Goal: Feedback & Contribution: Contribute content

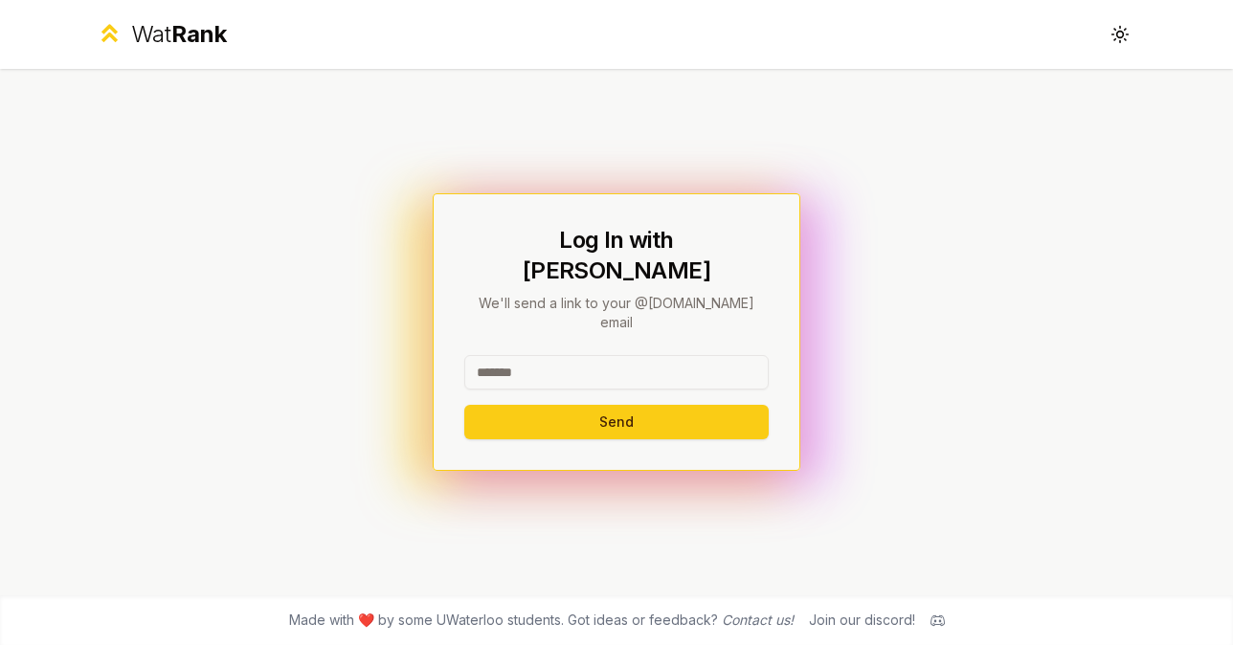
click at [624, 359] on input at bounding box center [616, 372] width 305 height 34
type input "********"
click at [464, 405] on button "Send" at bounding box center [616, 422] width 305 height 34
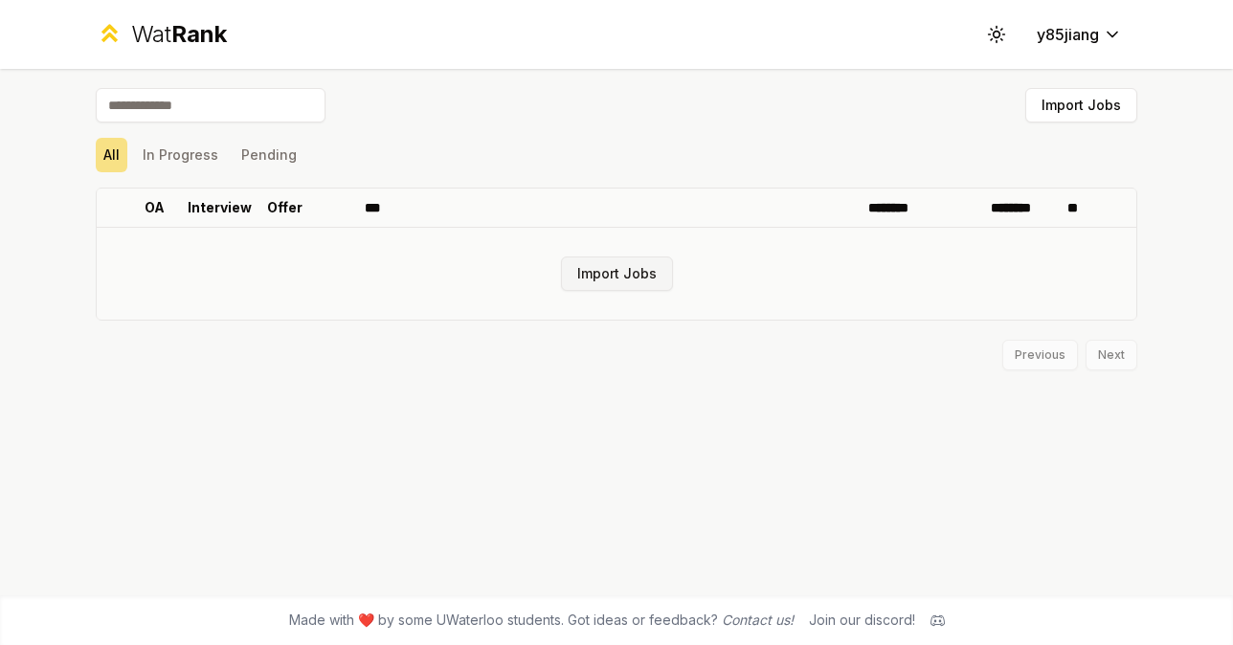
click at [646, 279] on button "Import Jobs" at bounding box center [617, 274] width 112 height 34
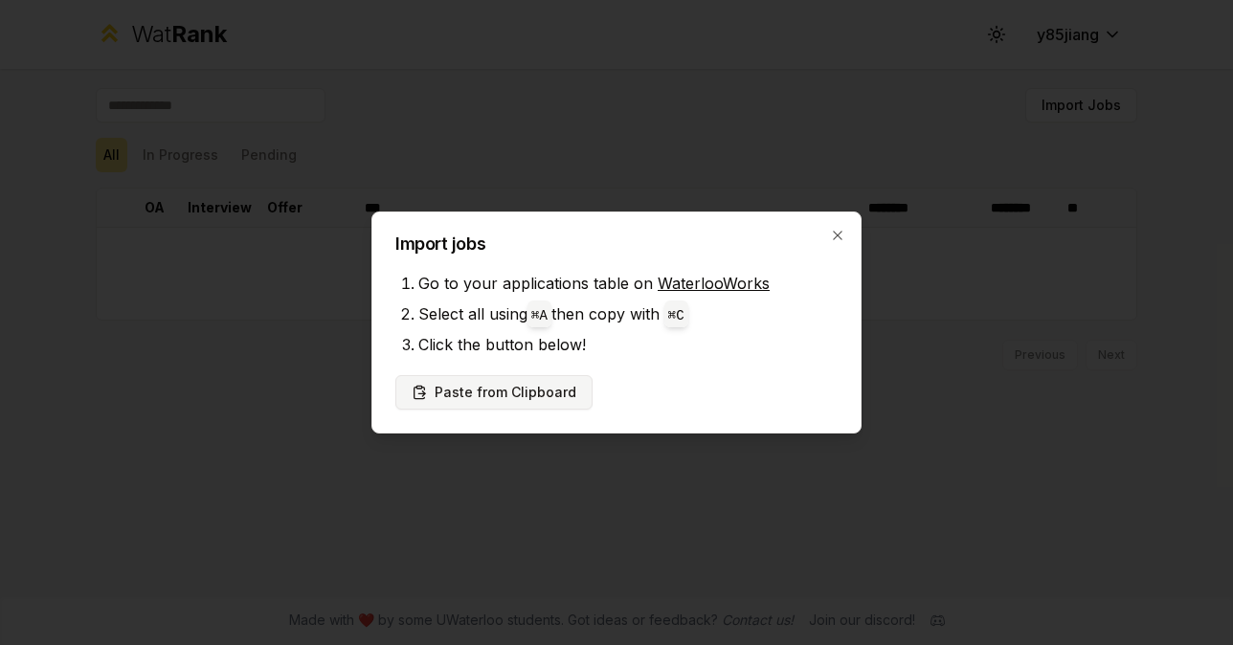
click at [563, 403] on button "Paste from Clipboard" at bounding box center [494, 392] width 197 height 34
click at [532, 399] on button "Paste from Clipboard" at bounding box center [494, 392] width 197 height 34
click at [491, 389] on button "Paste from Clipboard" at bounding box center [494, 392] width 197 height 34
click at [490, 389] on button "Paste from Clipboard" at bounding box center [494, 392] width 197 height 34
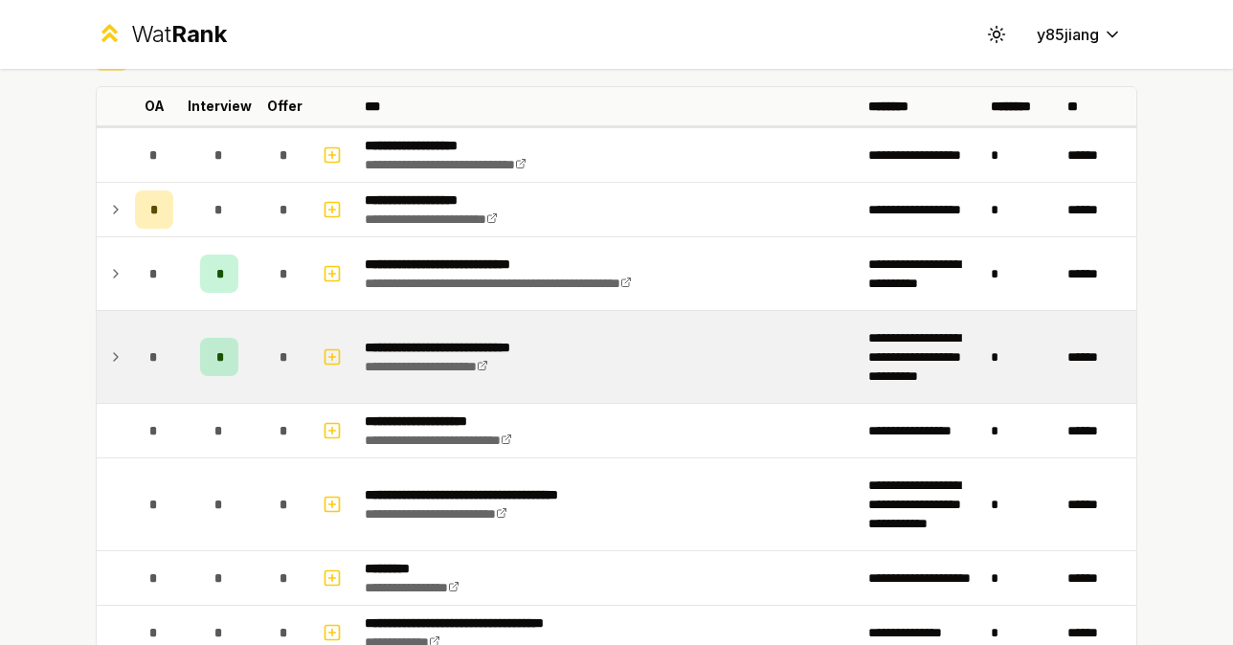
scroll to position [104, 0]
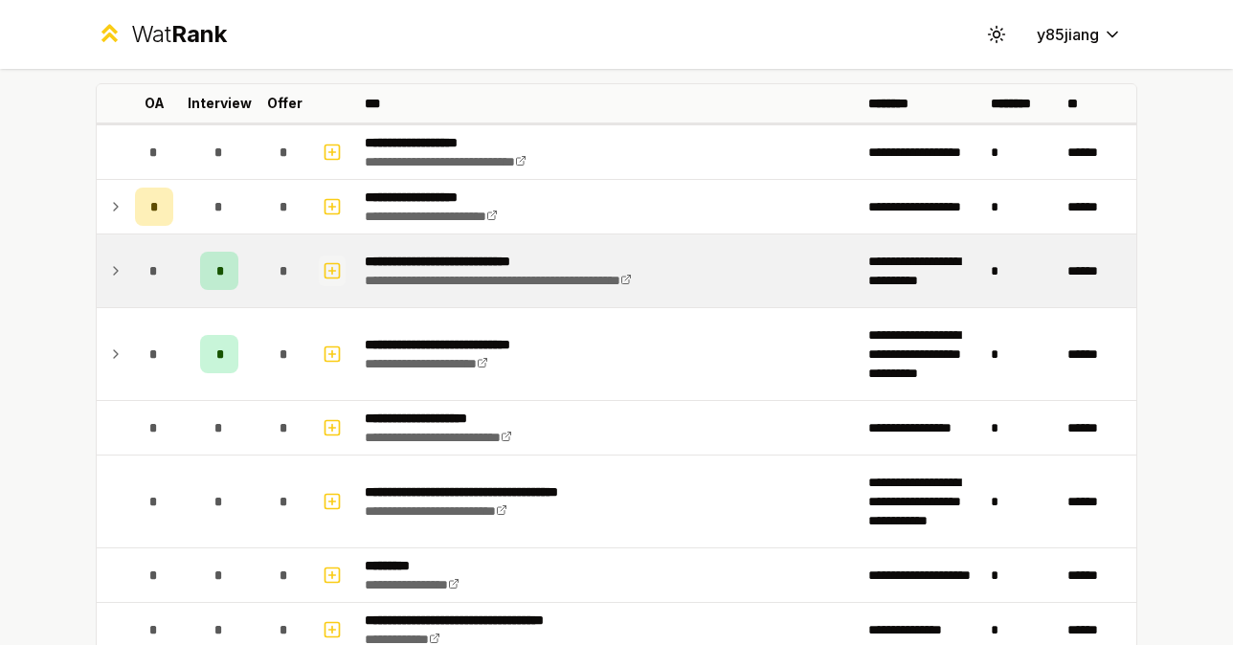
click at [336, 268] on icon "button" at bounding box center [332, 271] width 19 height 23
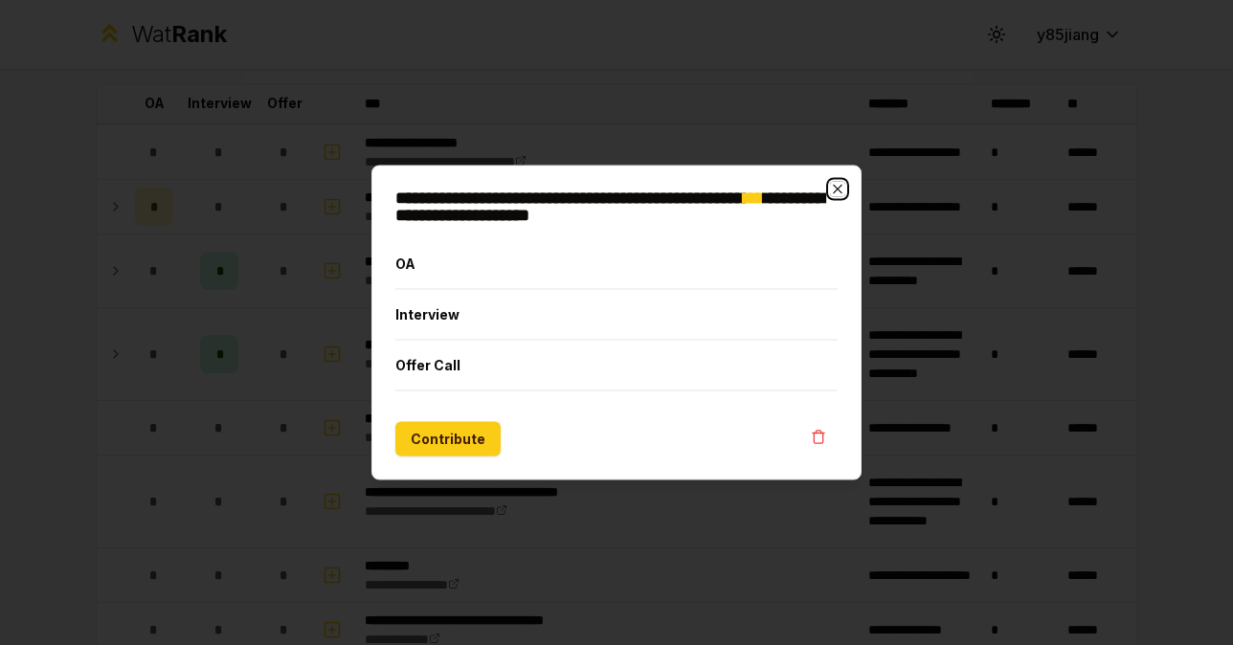
click at [839, 187] on icon "button" at bounding box center [837, 189] width 9 height 9
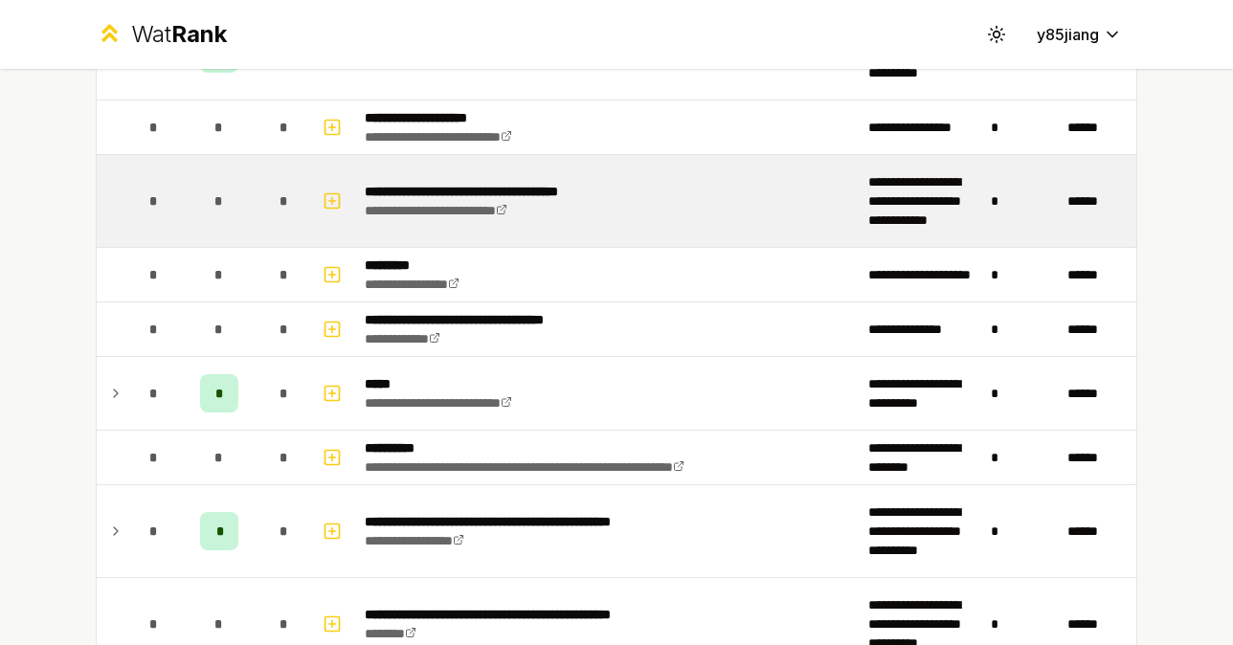
scroll to position [410, 0]
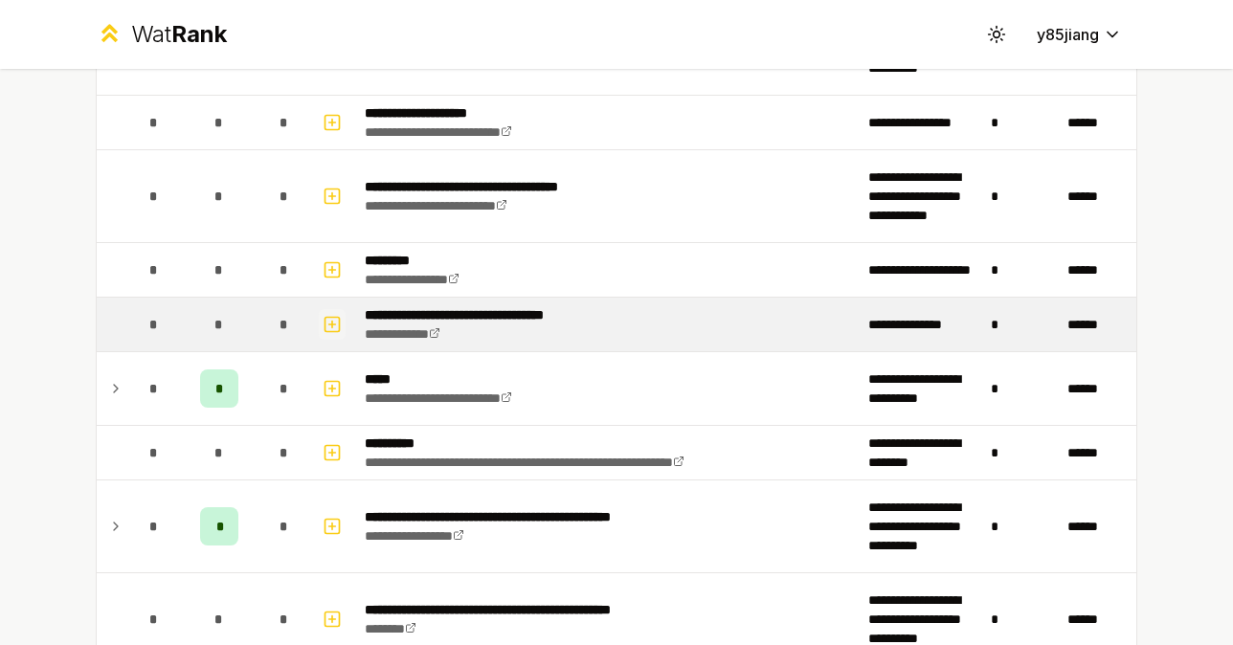
click at [329, 321] on icon "button" at bounding box center [332, 324] width 19 height 23
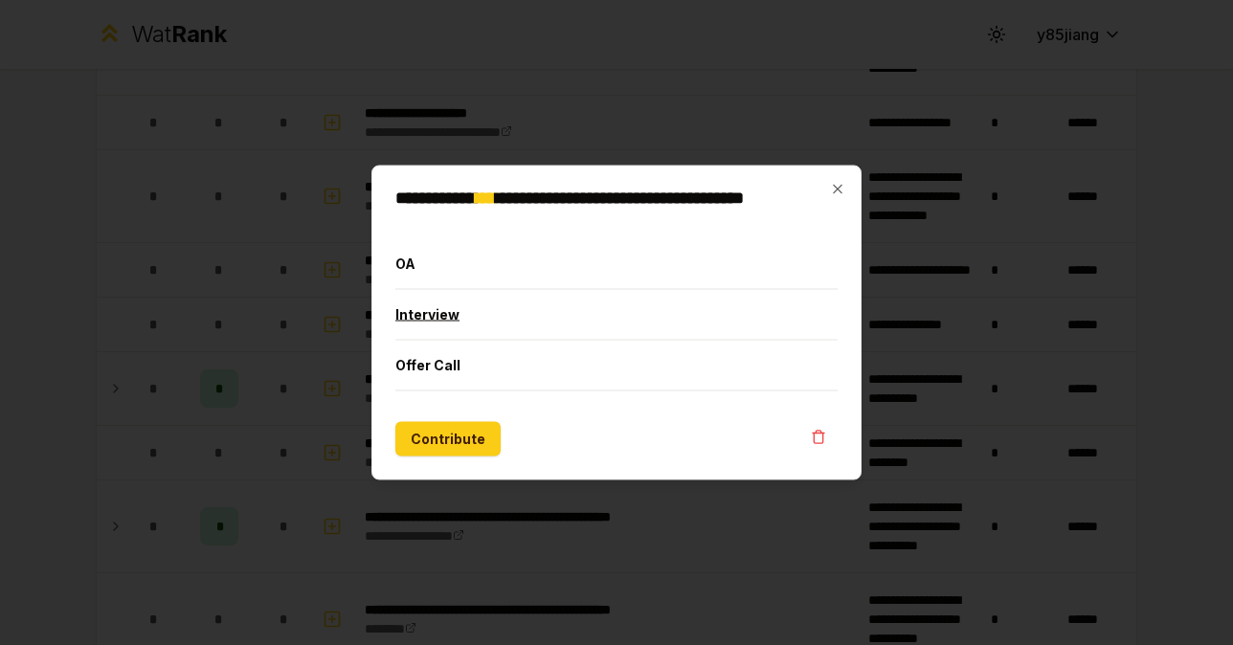
click at [546, 322] on button "Interview" at bounding box center [617, 315] width 442 height 50
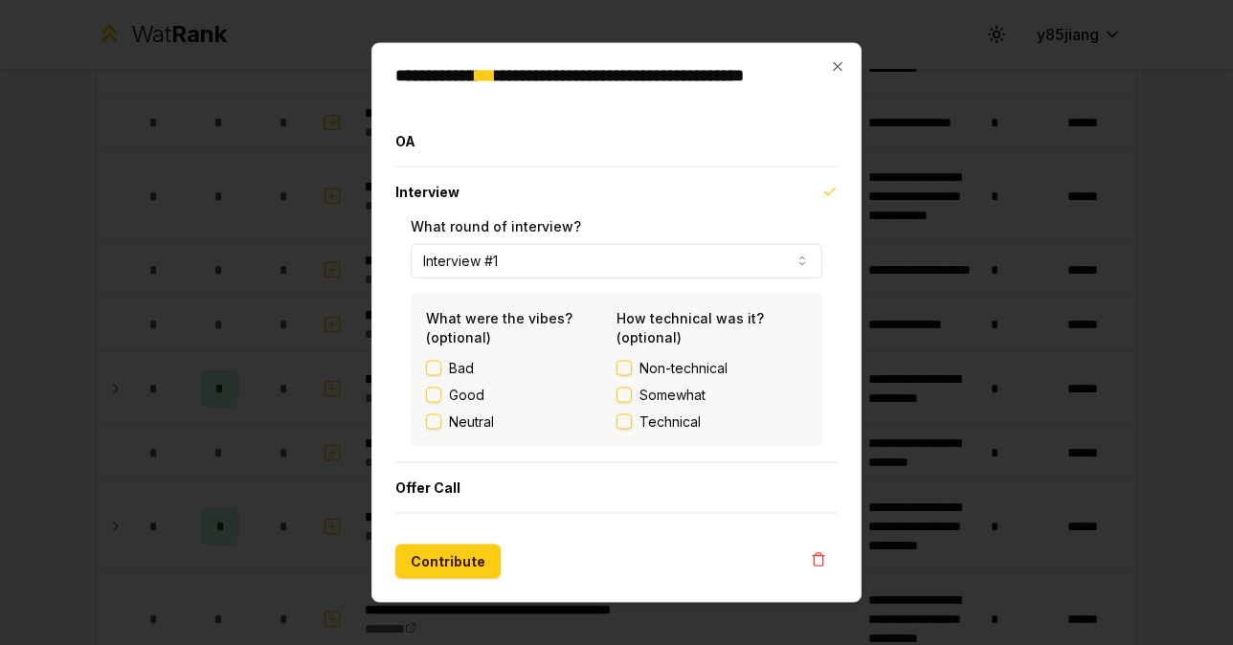
click at [438, 396] on button "Good" at bounding box center [433, 395] width 15 height 15
click at [634, 395] on label "Somewhat" at bounding box center [712, 395] width 191 height 19
click at [632, 395] on button "Somewhat" at bounding box center [624, 395] width 15 height 15
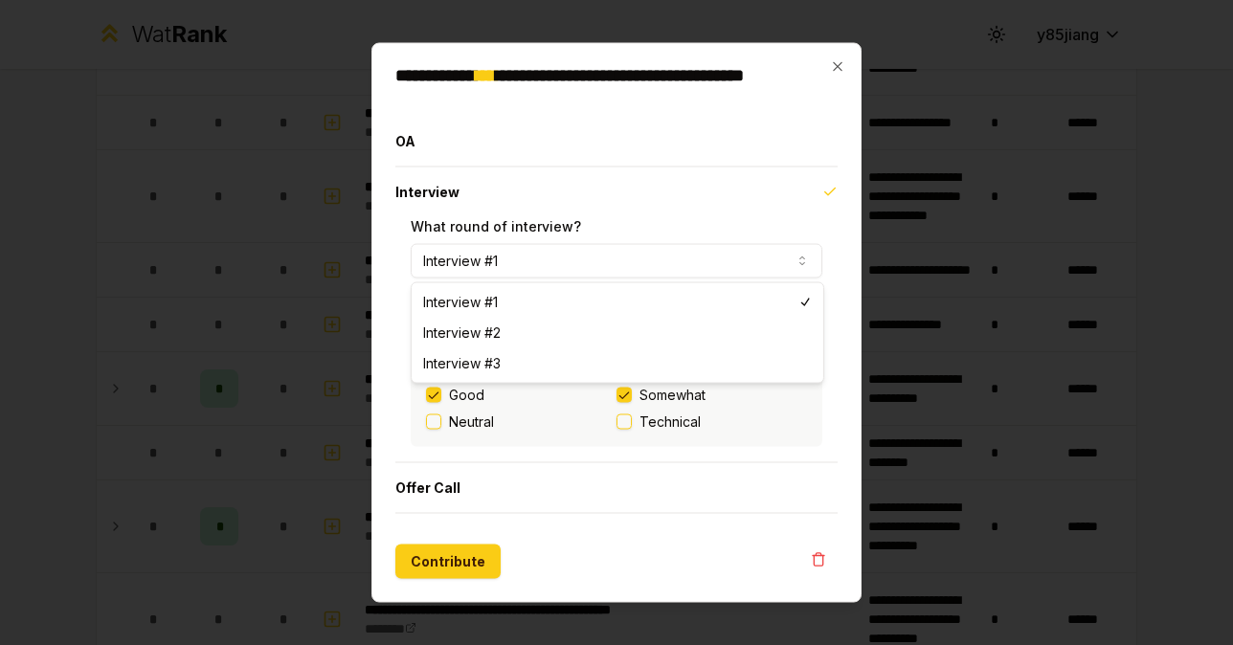
click at [555, 263] on button "Interview #1" at bounding box center [617, 261] width 412 height 34
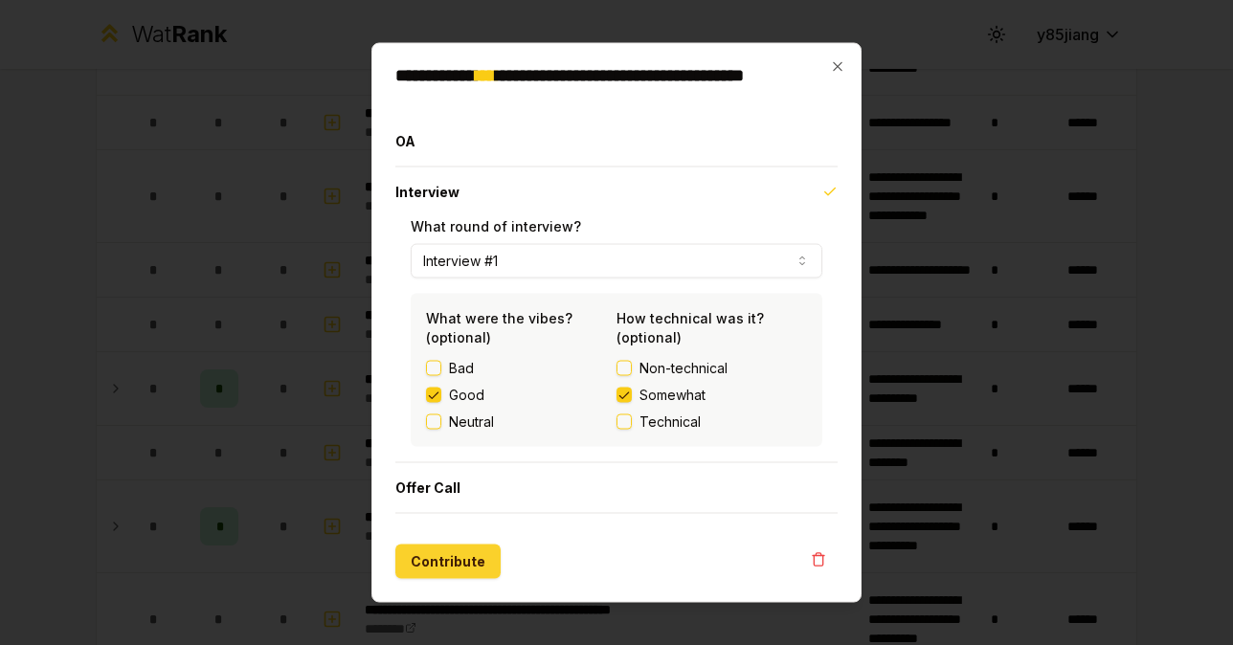
click at [477, 564] on button "Contribute" at bounding box center [448, 562] width 105 height 34
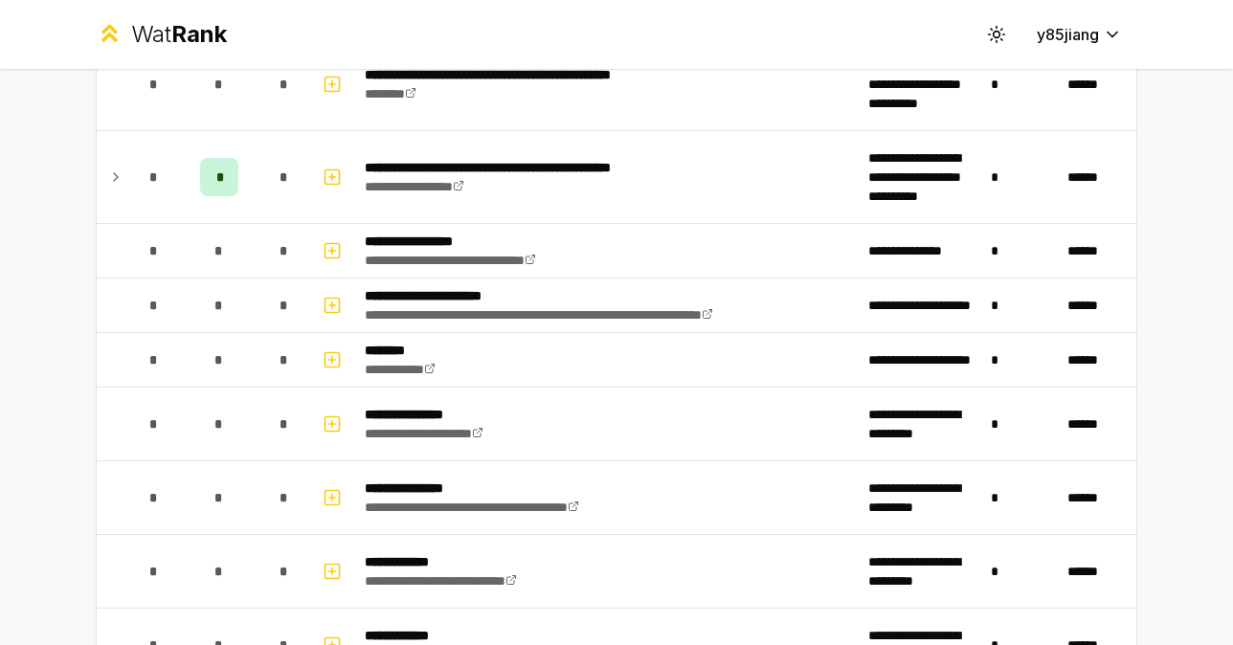
scroll to position [861, 0]
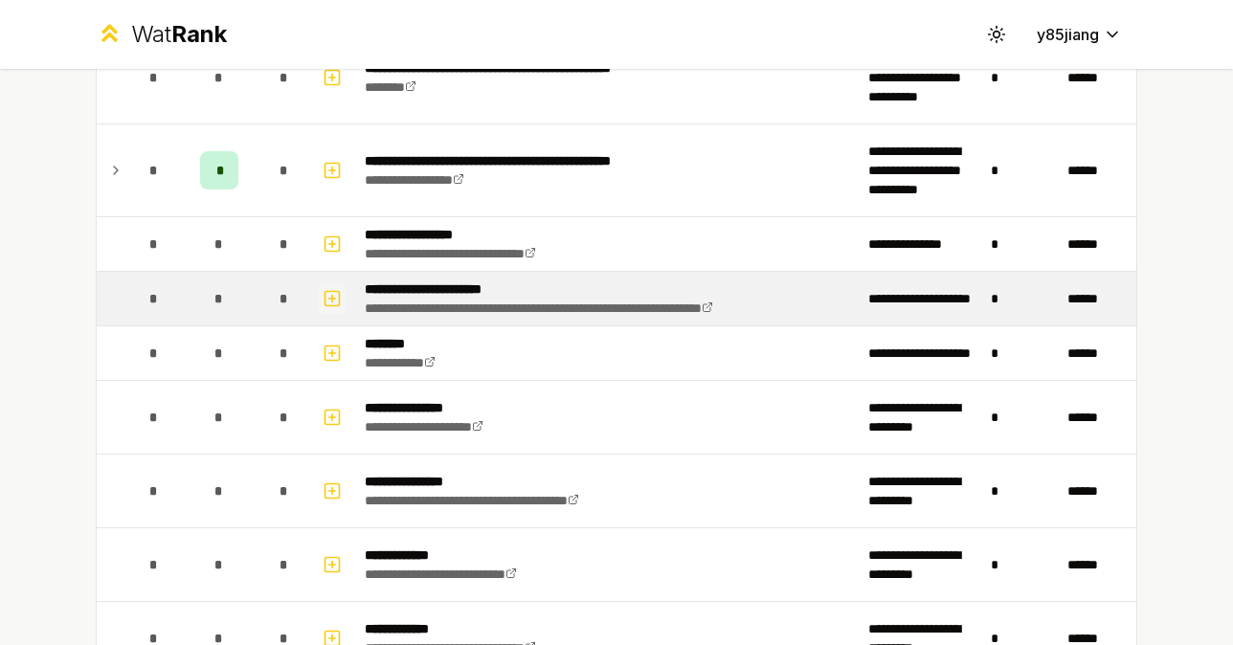
click at [332, 296] on icon "button" at bounding box center [332, 298] width 0 height 7
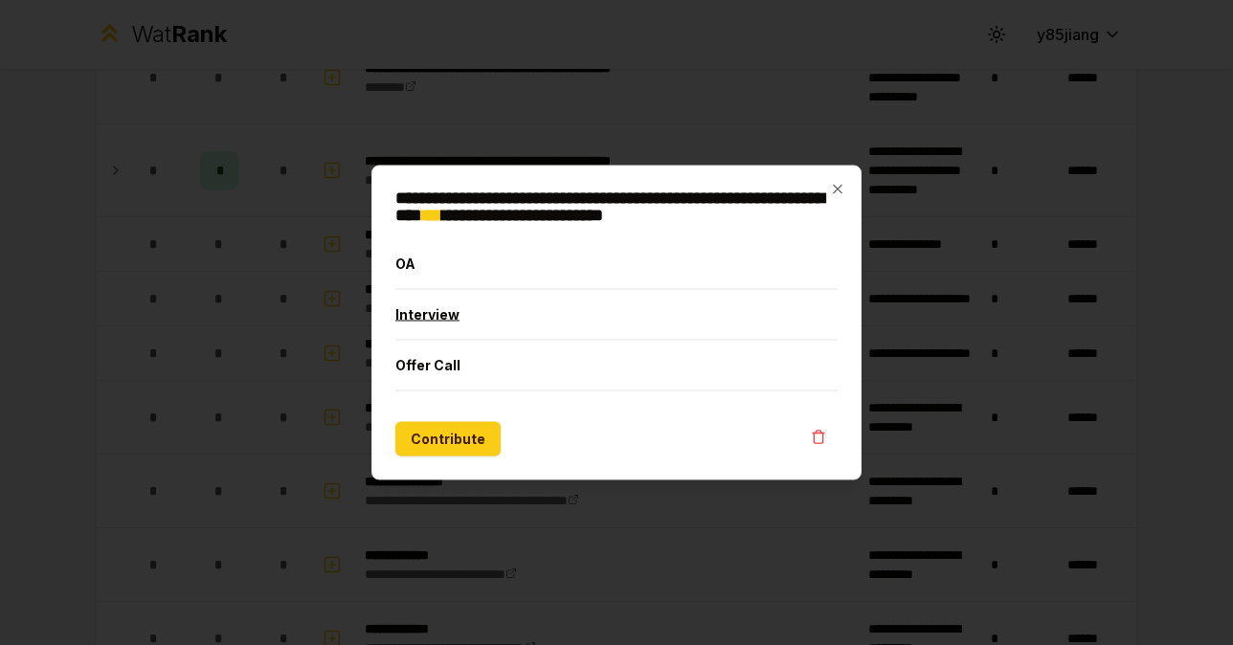
click at [562, 312] on button "Interview" at bounding box center [617, 315] width 442 height 50
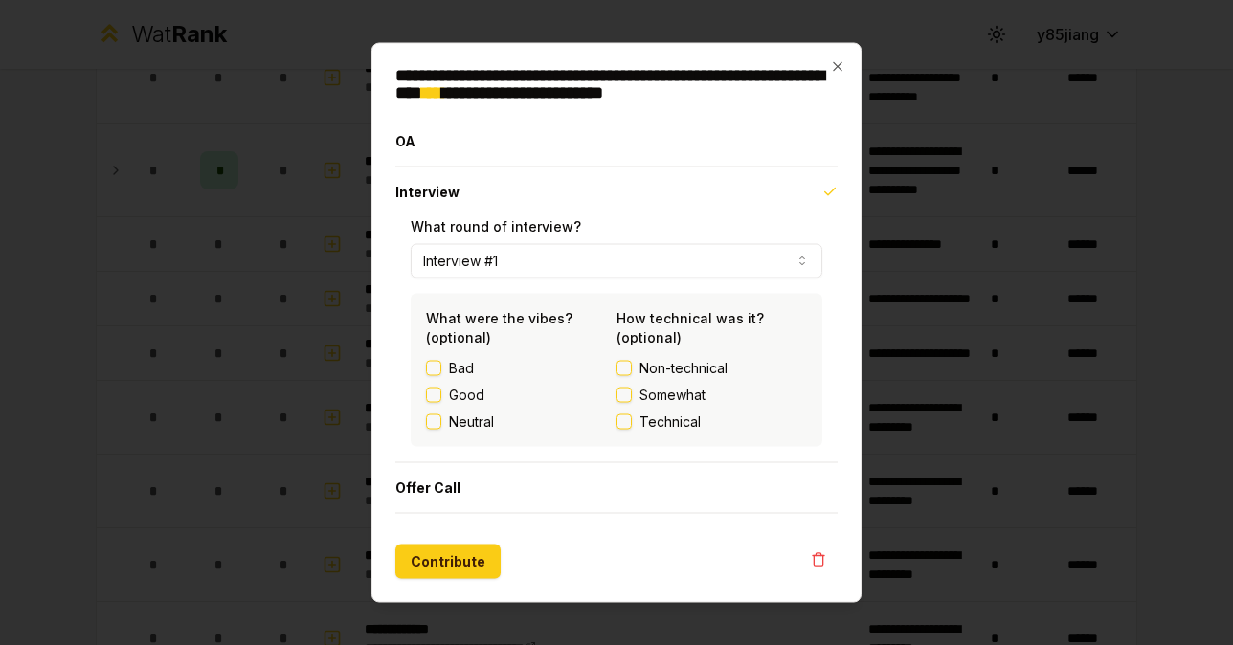
click at [462, 396] on label "Good" at bounding box center [466, 395] width 35 height 19
click at [441, 396] on button "Good" at bounding box center [433, 395] width 15 height 15
click at [674, 391] on span "Somewhat" at bounding box center [673, 395] width 66 height 19
click at [632, 391] on button "Somewhat" at bounding box center [624, 395] width 15 height 15
click at [480, 554] on button "Contribute" at bounding box center [448, 562] width 105 height 34
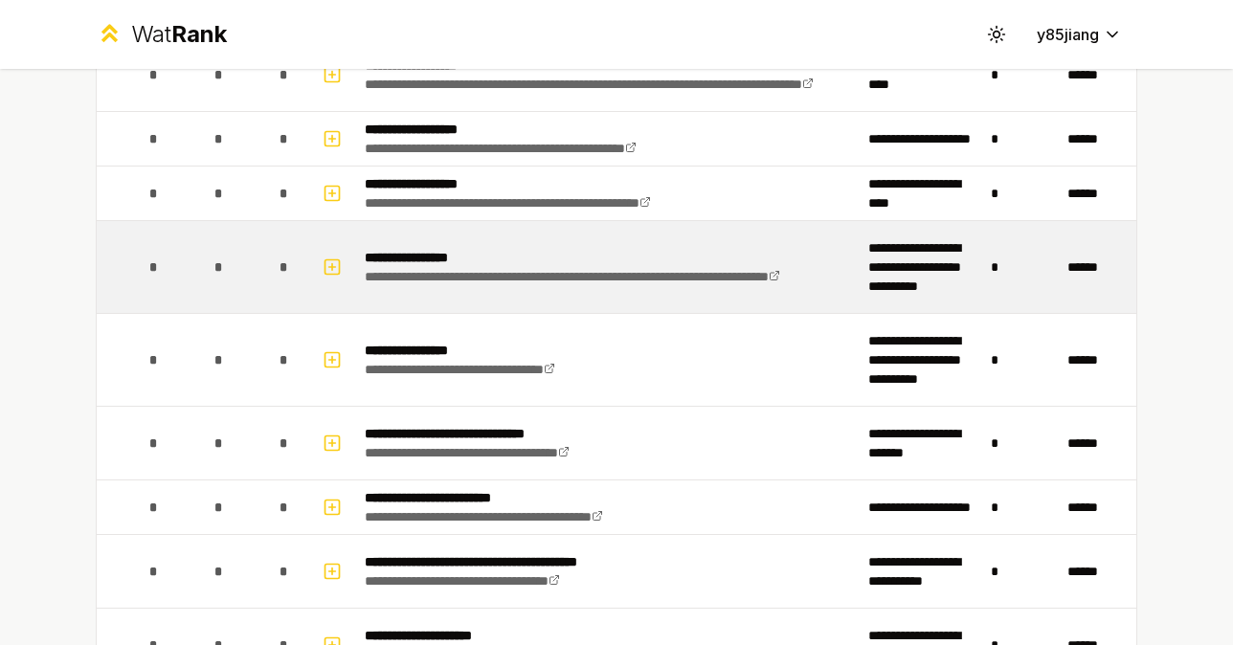
scroll to position [1958, 0]
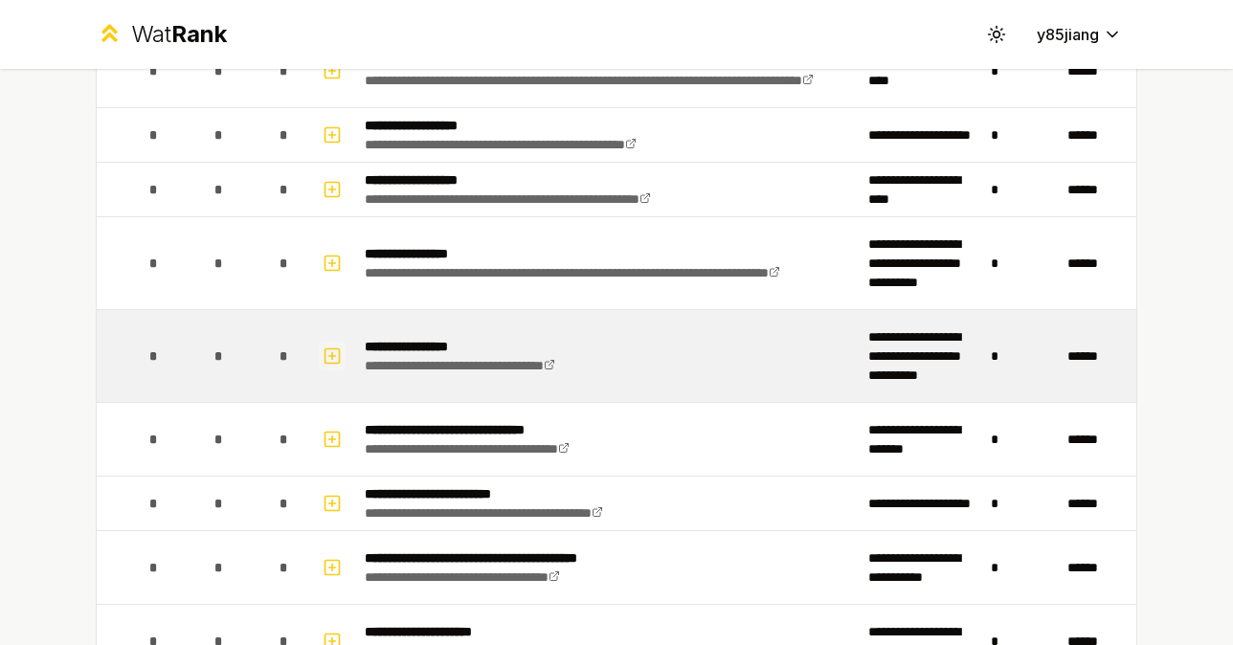
click at [331, 347] on icon "button" at bounding box center [332, 356] width 19 height 23
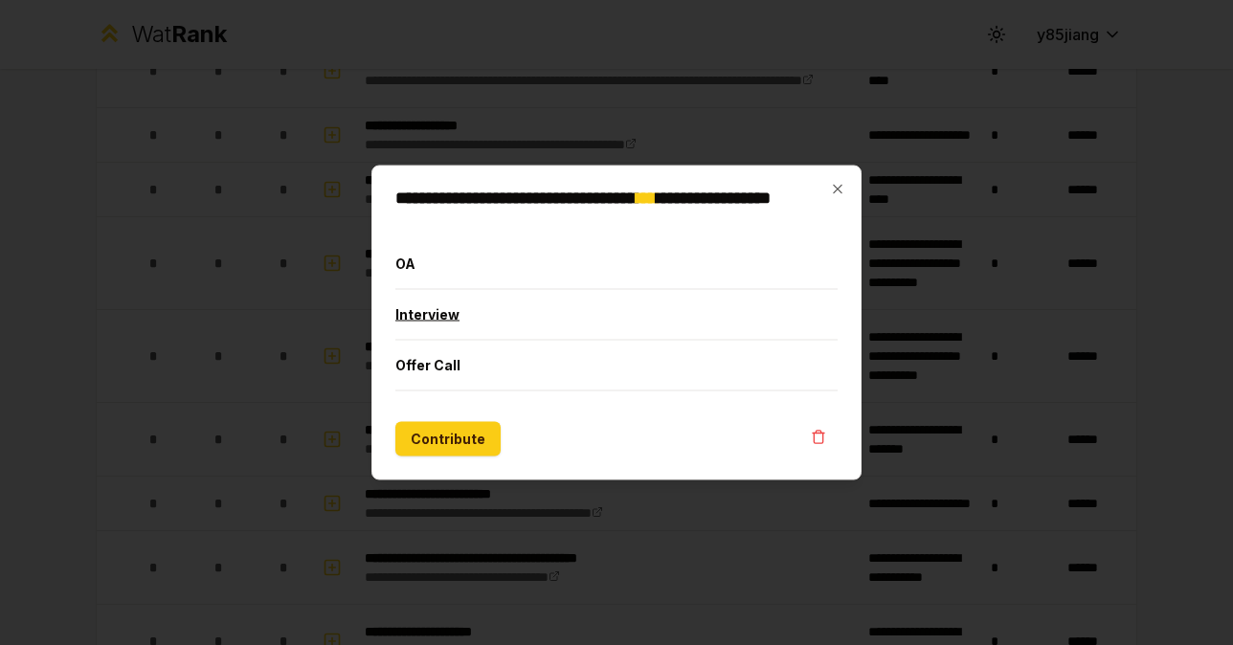
click at [519, 313] on button "Interview" at bounding box center [617, 315] width 442 height 50
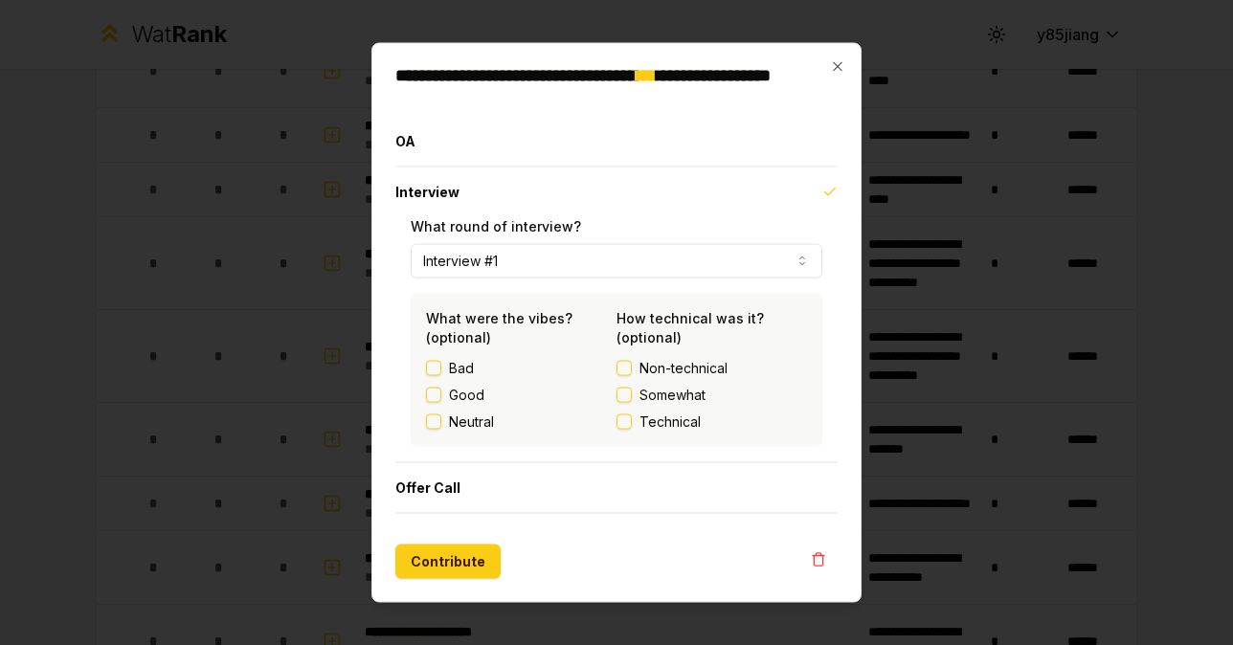
click at [463, 396] on label "Good" at bounding box center [466, 395] width 35 height 19
click at [441, 396] on button "Good" at bounding box center [433, 395] width 15 height 15
click at [671, 389] on span "Somewhat" at bounding box center [673, 395] width 66 height 19
click at [632, 389] on button "Somewhat" at bounding box center [624, 395] width 15 height 15
click at [469, 552] on button "Contribute" at bounding box center [448, 562] width 105 height 34
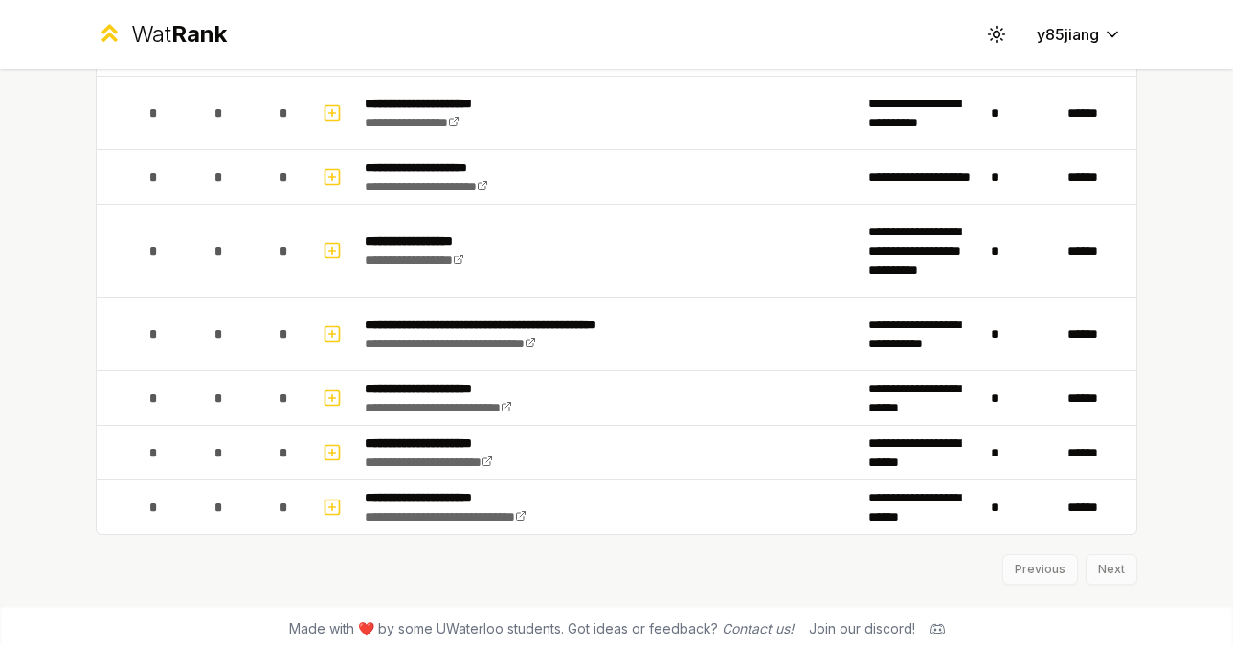
scroll to position [2717, 0]
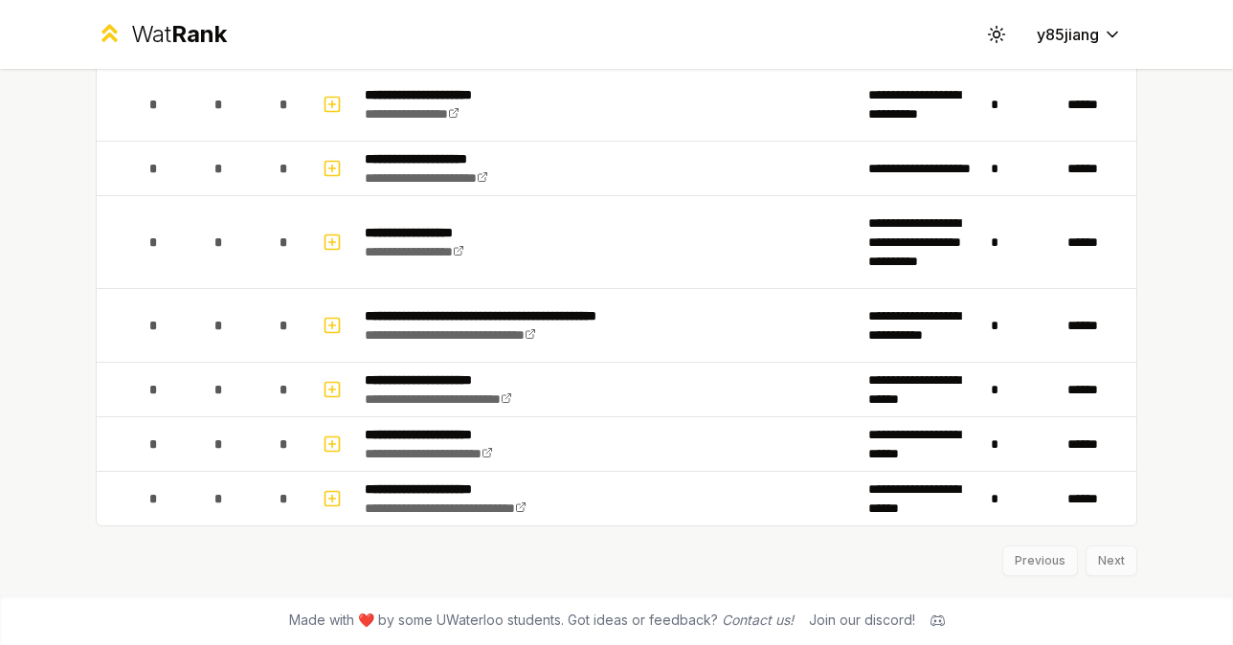
click at [1111, 565] on div "Previous Next" at bounding box center [617, 552] width 1042 height 50
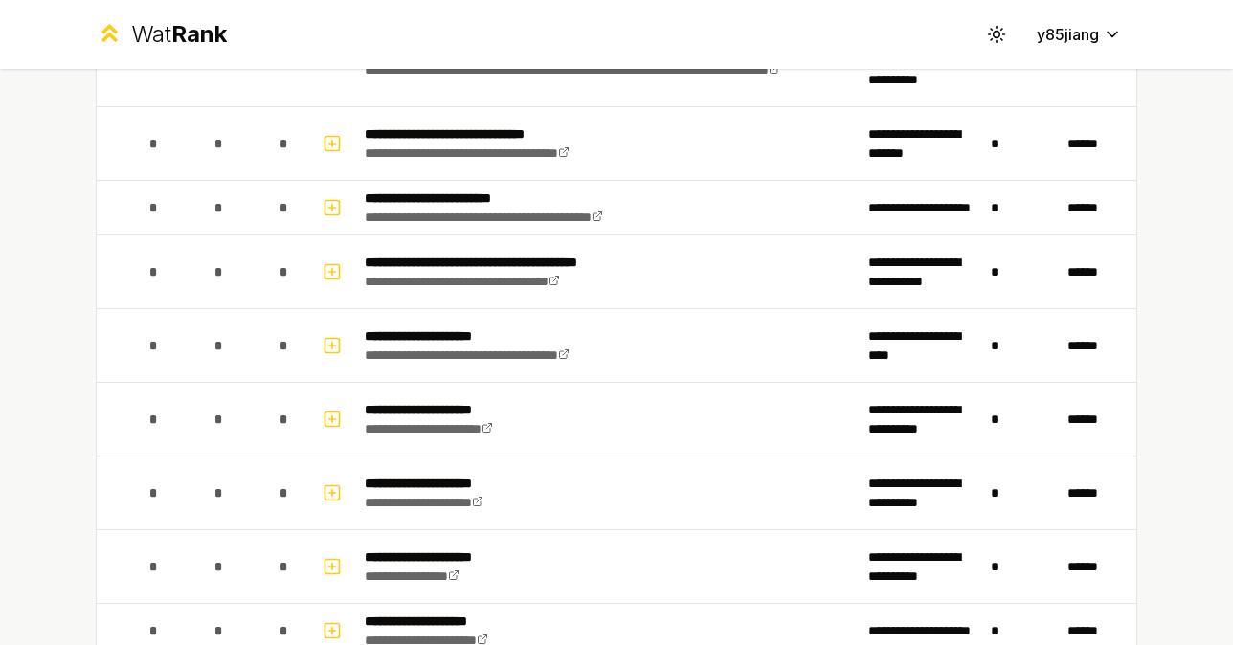
scroll to position [2235, 0]
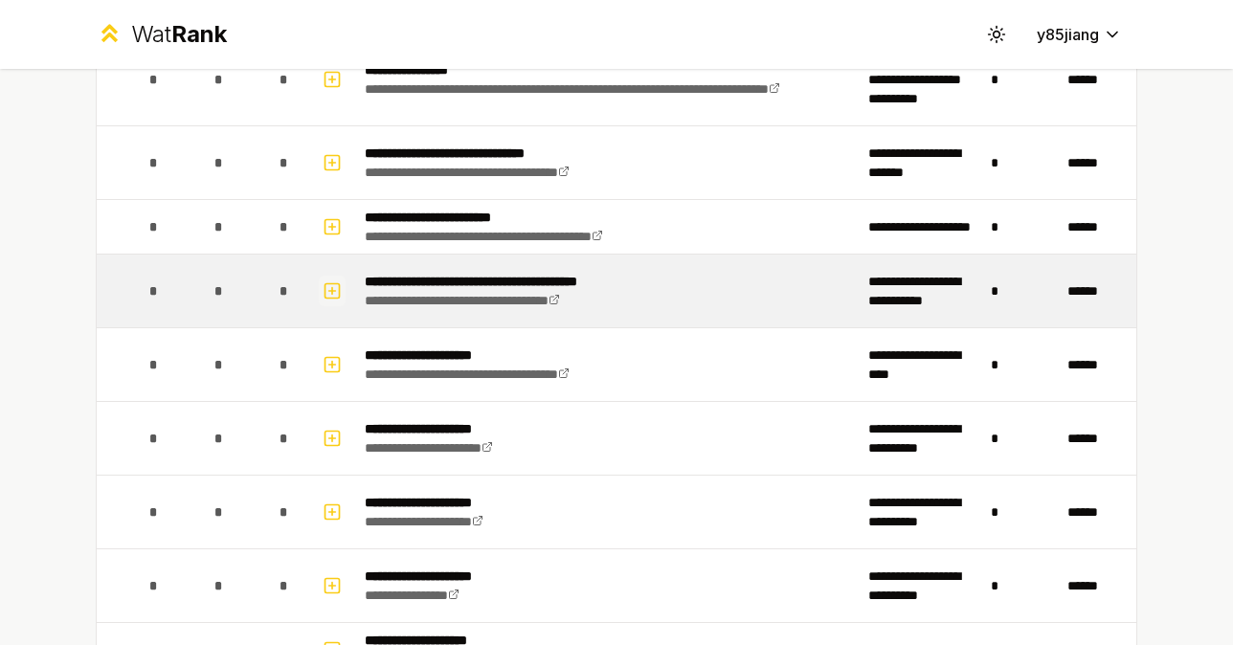
click at [326, 292] on rect "button" at bounding box center [333, 290] width 14 height 14
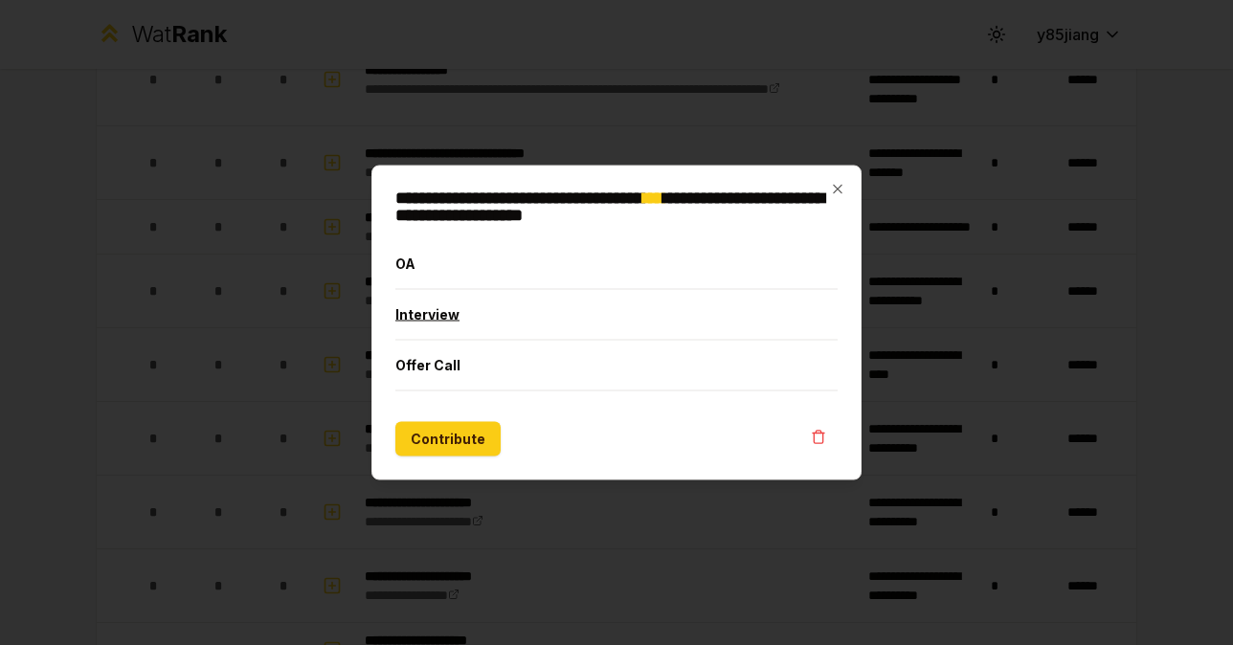
click at [580, 330] on button "Interview" at bounding box center [617, 315] width 442 height 50
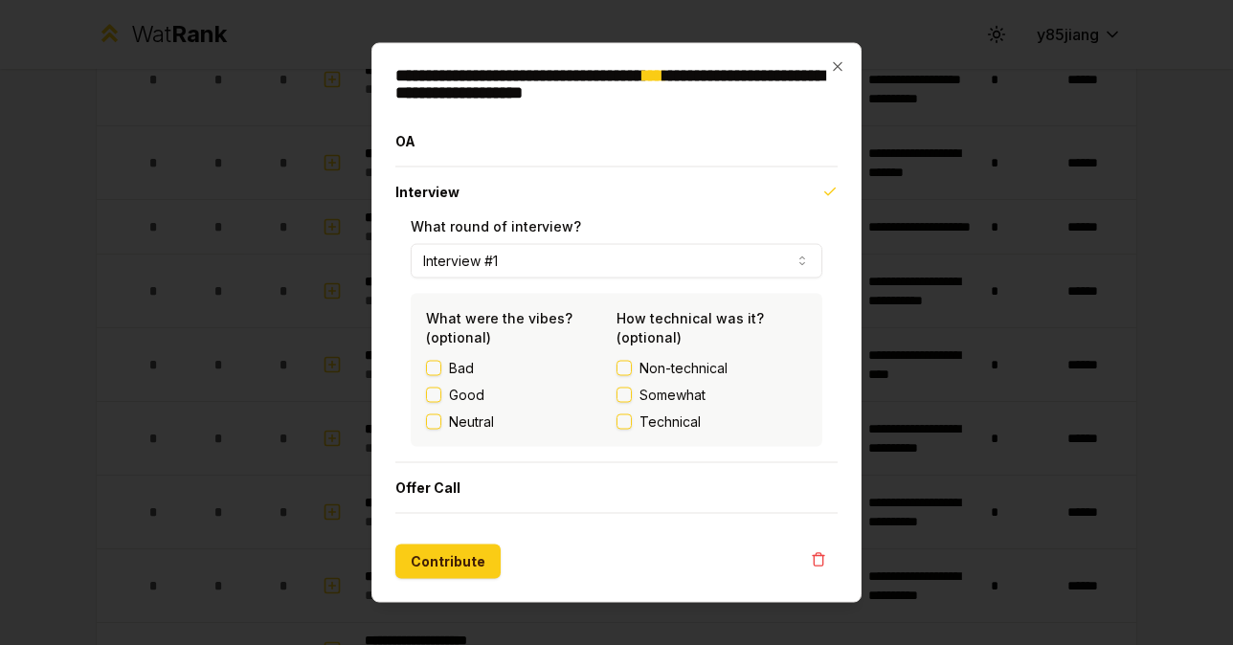
click at [680, 373] on span "Non-technical" at bounding box center [684, 368] width 88 height 19
click at [632, 373] on button "Non-technical" at bounding box center [624, 368] width 15 height 15
click at [492, 401] on div "Good" at bounding box center [521, 395] width 191 height 19
click at [463, 394] on label "Good" at bounding box center [466, 395] width 35 height 19
click at [441, 394] on button "Good" at bounding box center [433, 395] width 15 height 15
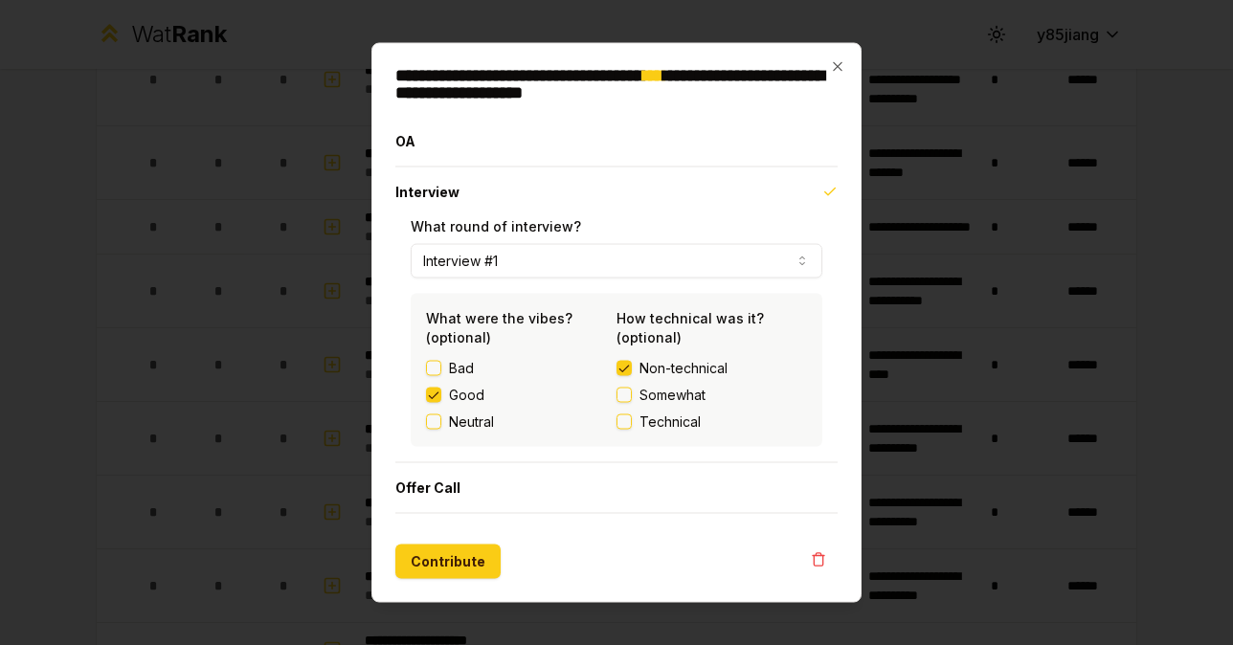
click at [461, 420] on label "Neutral" at bounding box center [471, 422] width 45 height 19
click at [441, 420] on button "Neutral" at bounding box center [433, 422] width 15 height 15
click at [468, 555] on button "Contribute" at bounding box center [448, 562] width 105 height 34
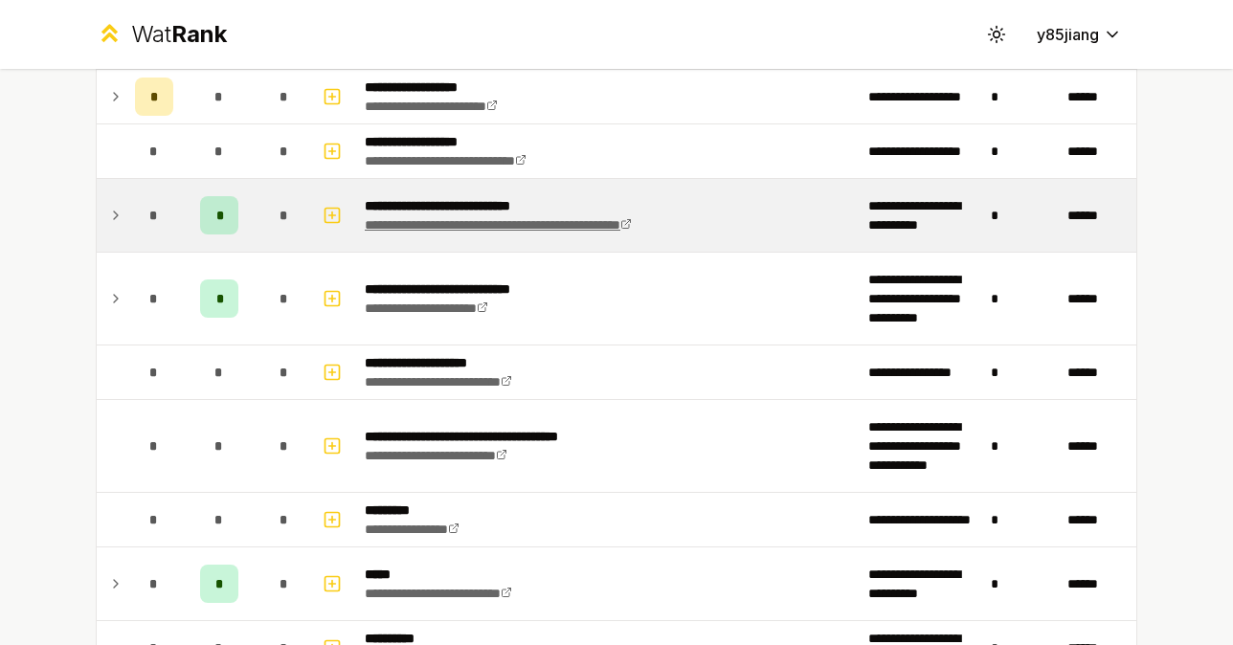
scroll to position [451, 0]
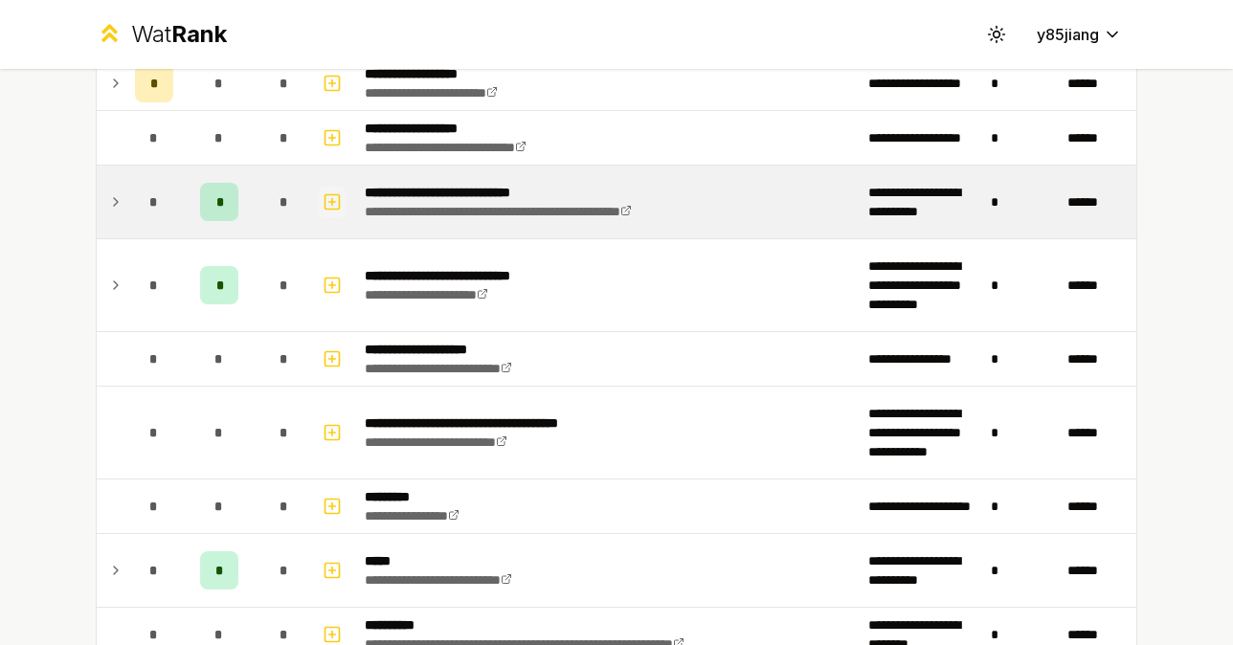
click at [323, 196] on icon "button" at bounding box center [332, 202] width 19 height 23
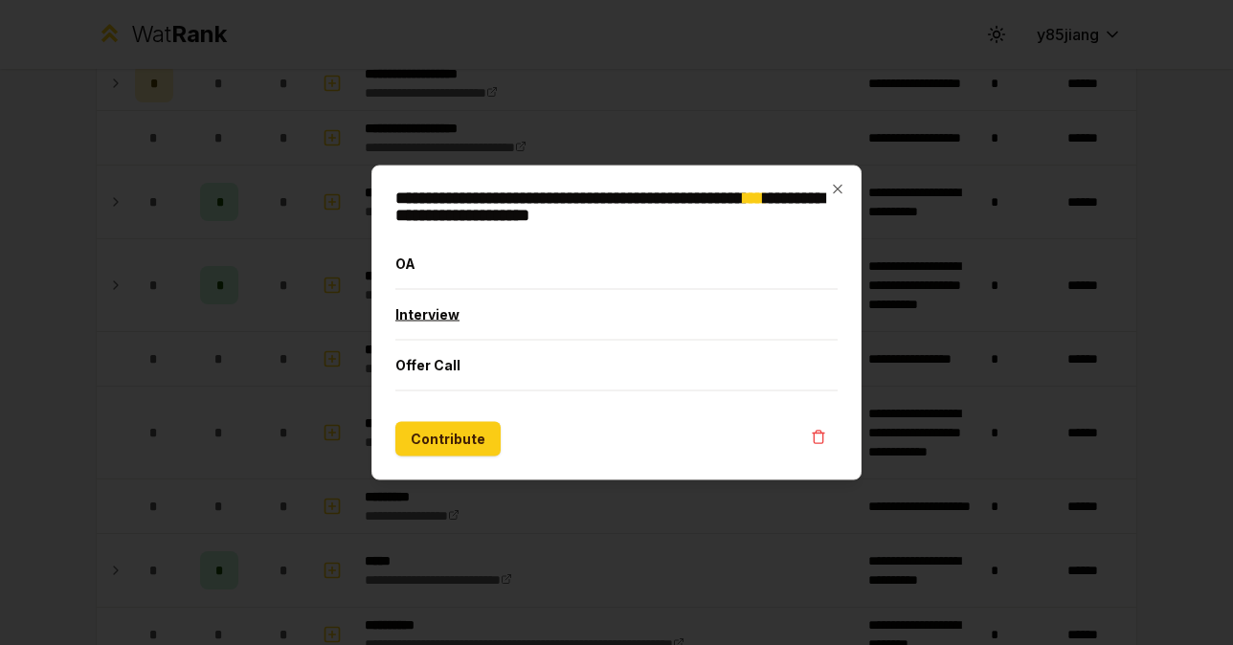
click at [567, 328] on button "Interview" at bounding box center [617, 315] width 442 height 50
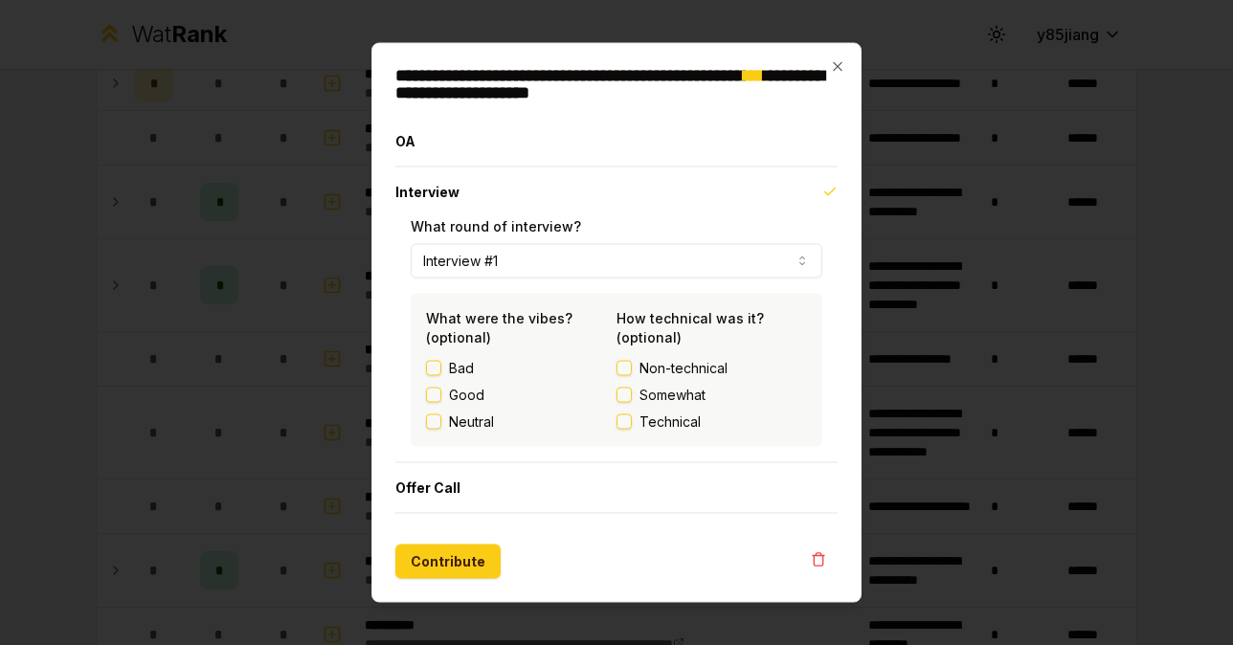
click at [460, 417] on label "Neutral" at bounding box center [471, 422] width 45 height 19
click at [441, 417] on button "Neutral" at bounding box center [433, 422] width 15 height 15
click at [679, 368] on span "Non-technical" at bounding box center [684, 368] width 88 height 19
click at [632, 368] on button "Non-technical" at bounding box center [624, 368] width 15 height 15
click at [475, 554] on button "Contribute" at bounding box center [448, 562] width 105 height 34
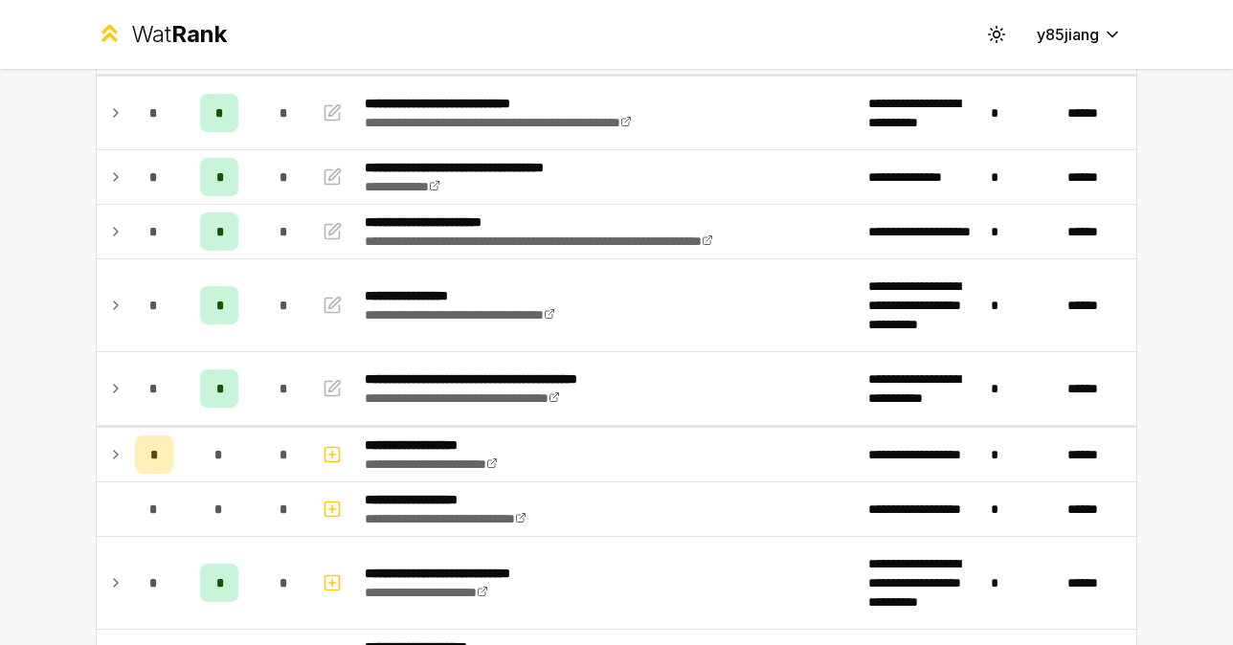
scroll to position [0, 0]
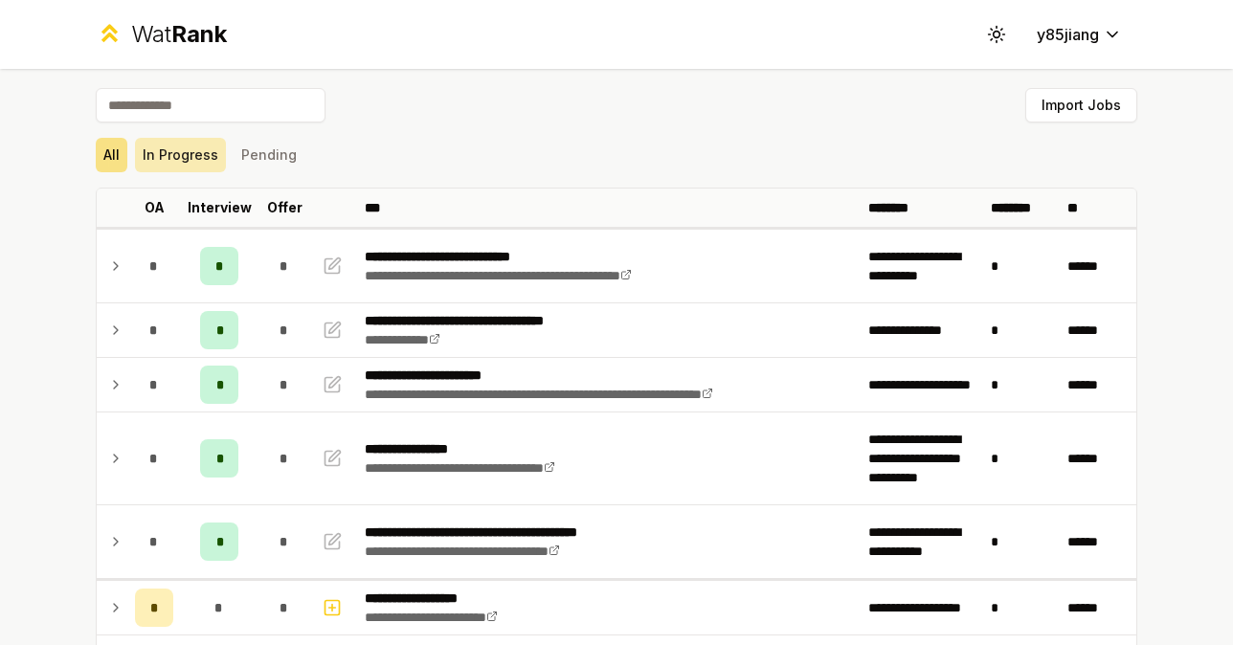
click at [204, 160] on button "In Progress" at bounding box center [180, 155] width 91 height 34
click at [120, 154] on button "All" at bounding box center [112, 155] width 32 height 34
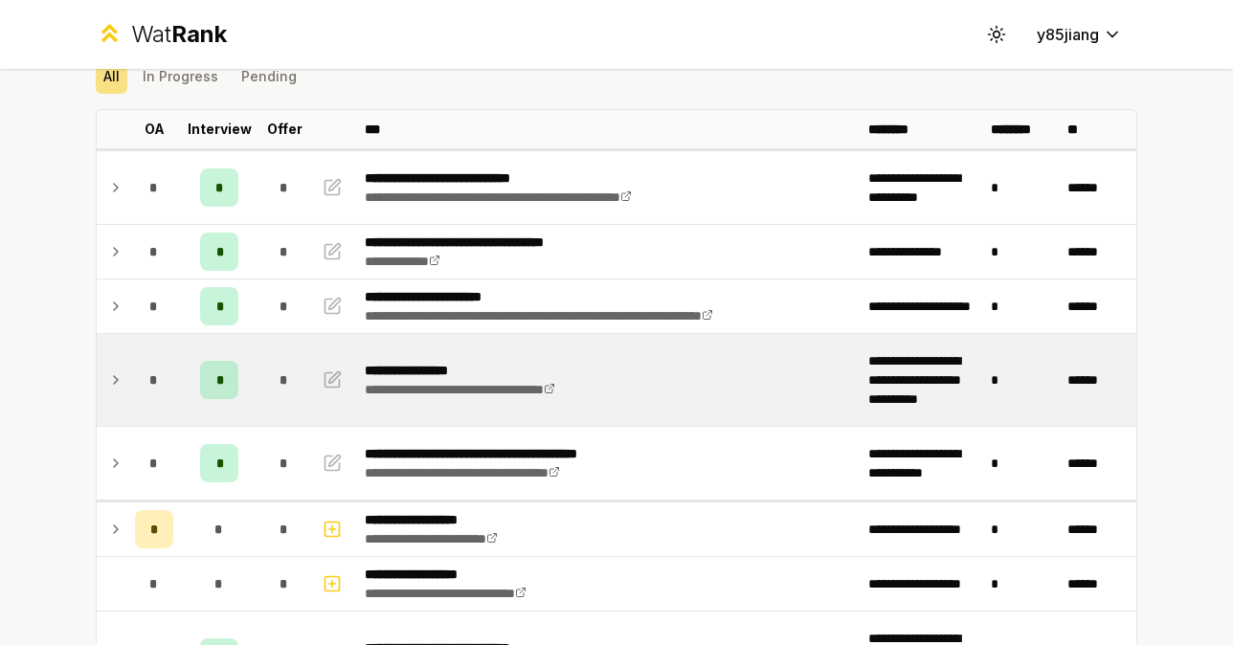
scroll to position [73, 0]
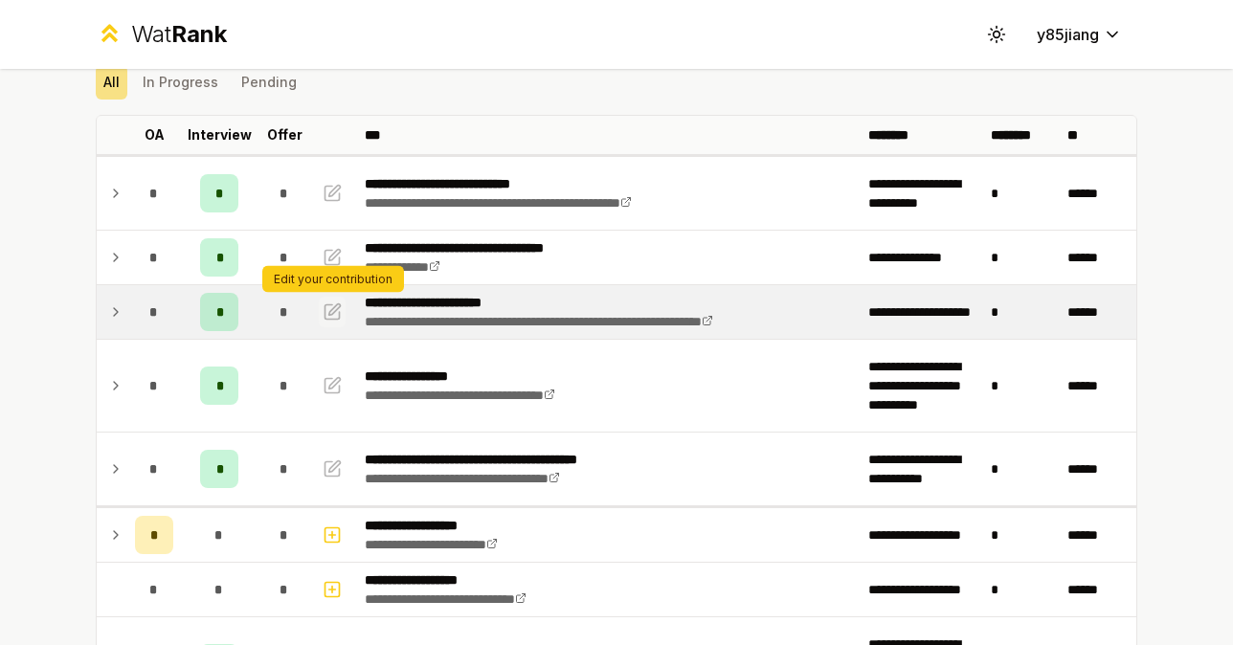
click at [330, 313] on icon "button" at bounding box center [332, 312] width 19 height 23
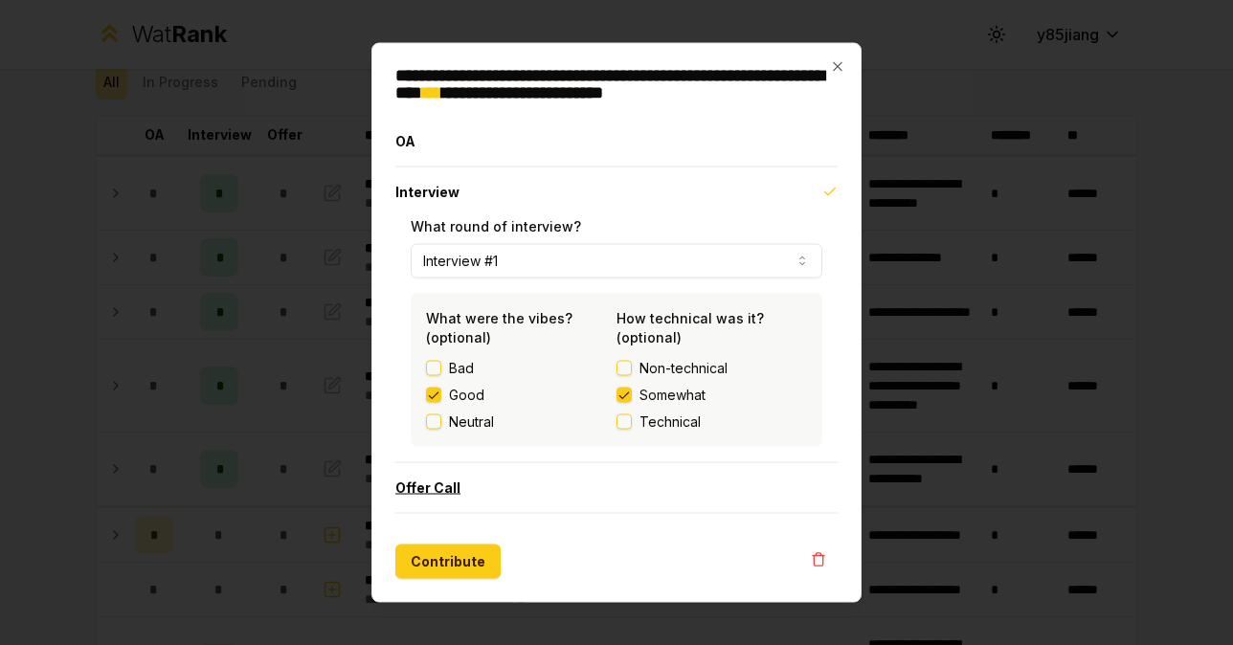
click at [476, 484] on button "Offer Call" at bounding box center [617, 488] width 442 height 50
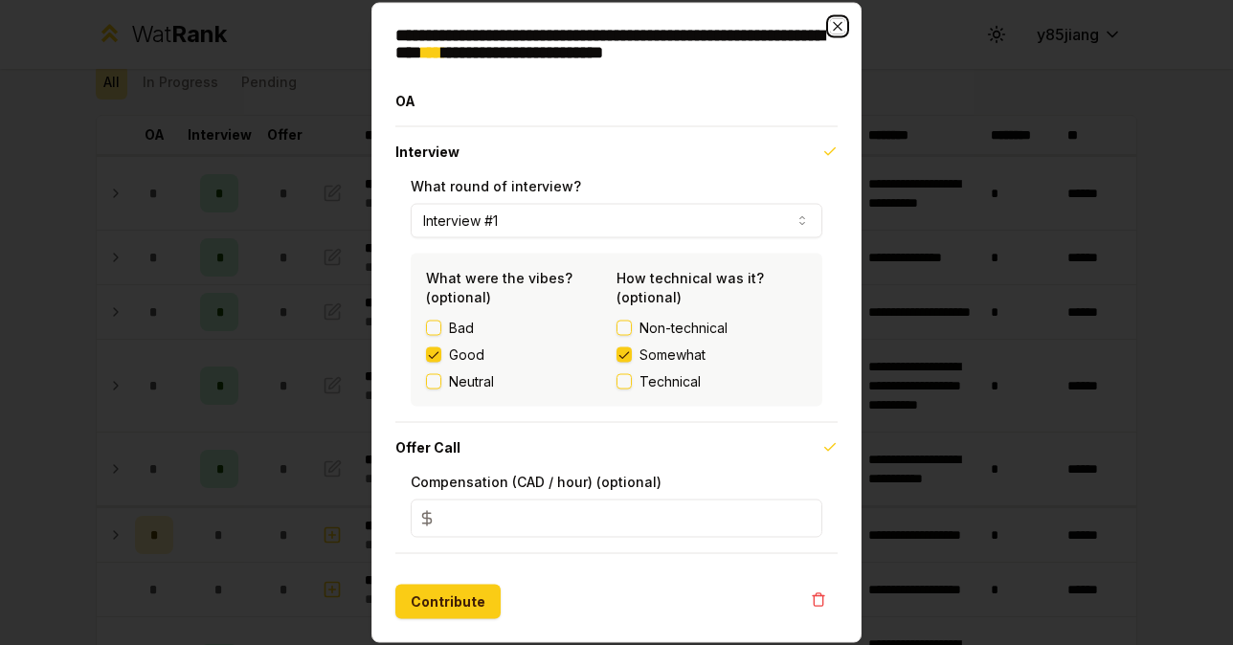
click at [831, 23] on icon "button" at bounding box center [837, 26] width 15 height 15
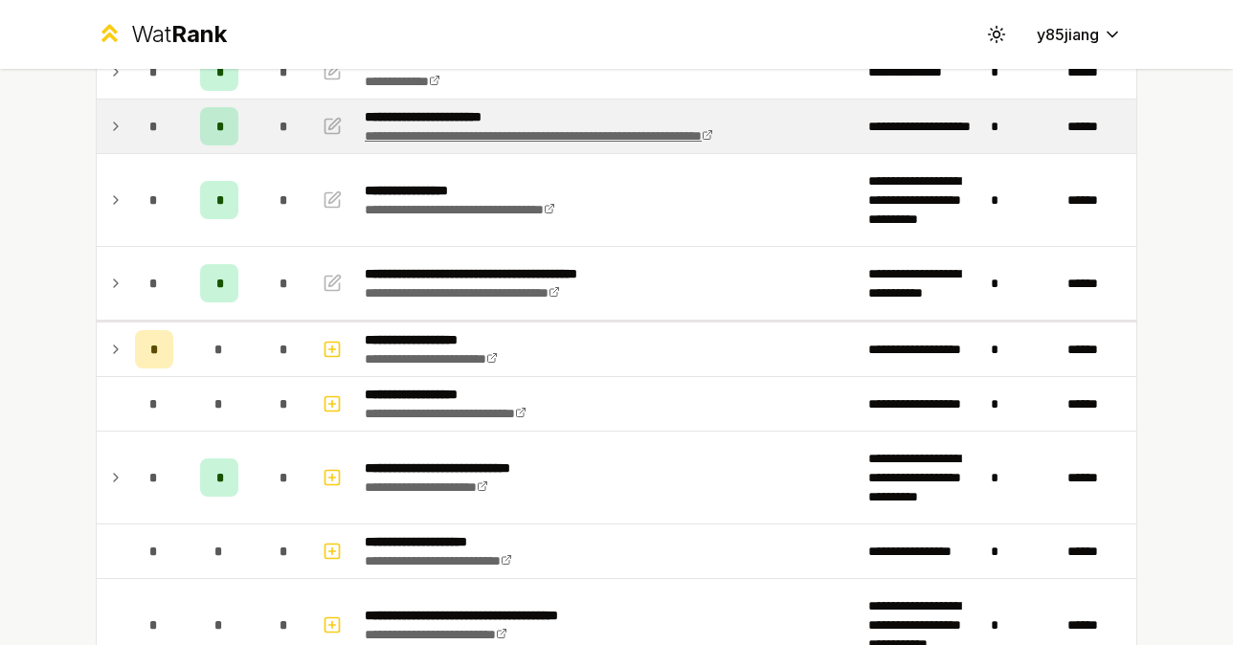
scroll to position [281, 0]
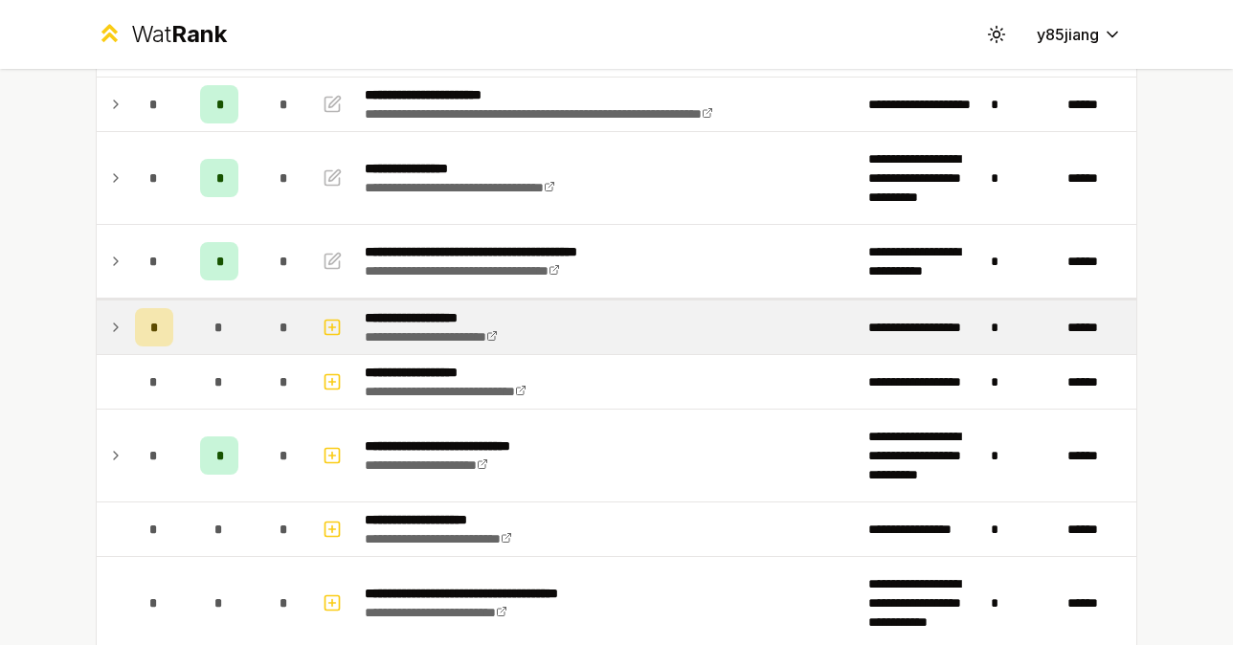
click at [124, 332] on td at bounding box center [112, 328] width 31 height 54
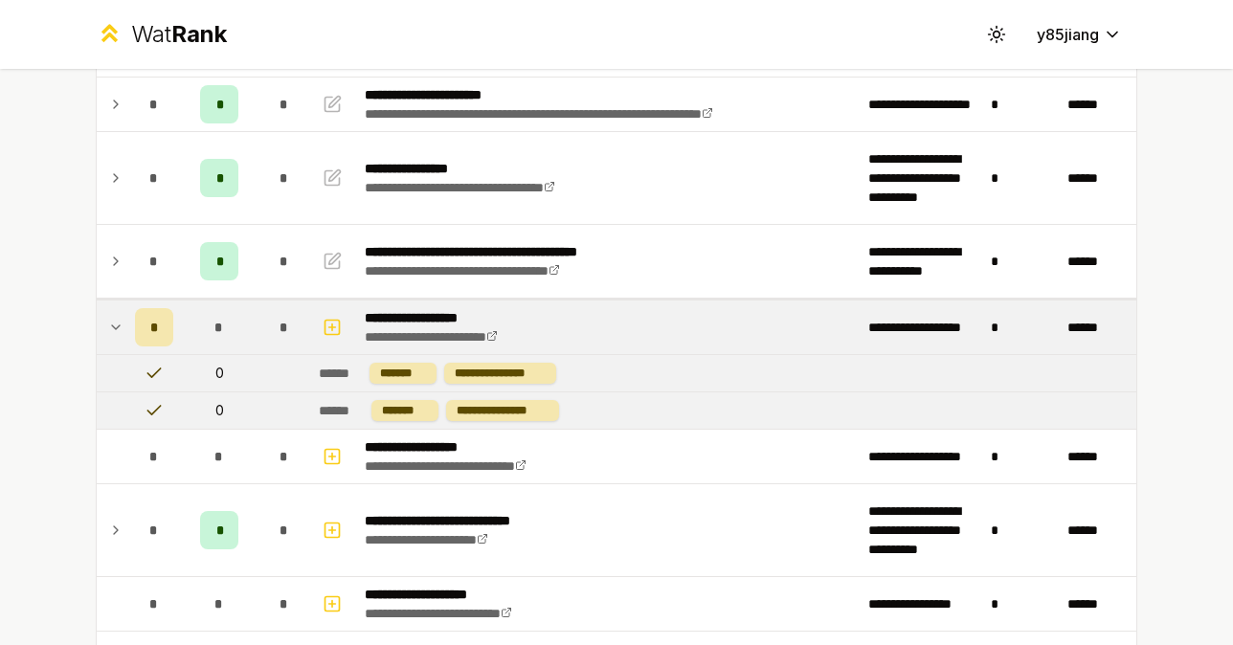
click at [125, 332] on td at bounding box center [112, 328] width 31 height 54
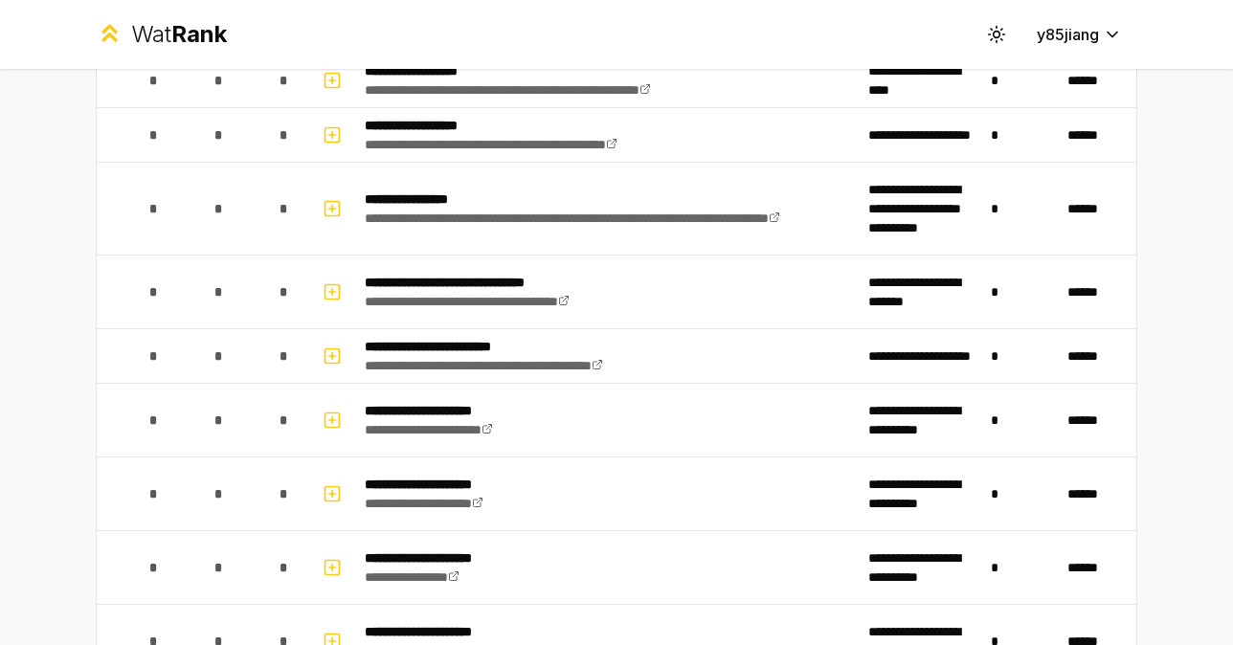
scroll to position [2717, 0]
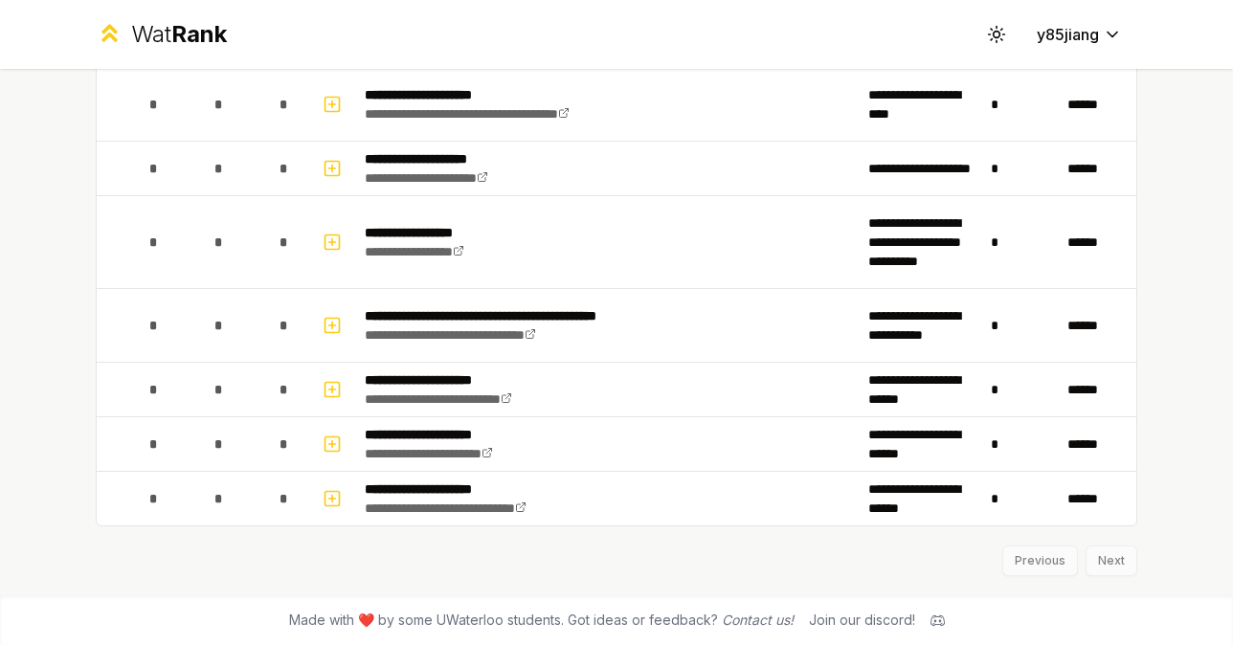
click at [1120, 557] on div "Previous Next" at bounding box center [617, 552] width 1042 height 50
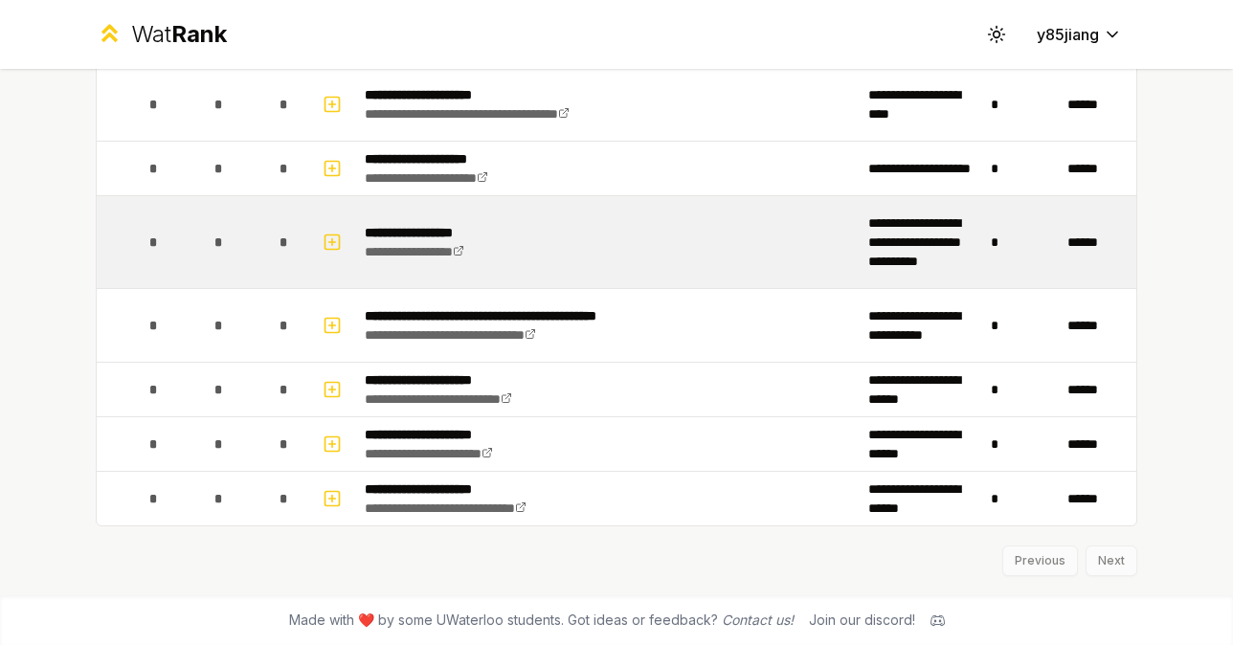
click at [987, 273] on td "*" at bounding box center [1021, 242] width 77 height 92
